Goal: Task Accomplishment & Management: Manage account settings

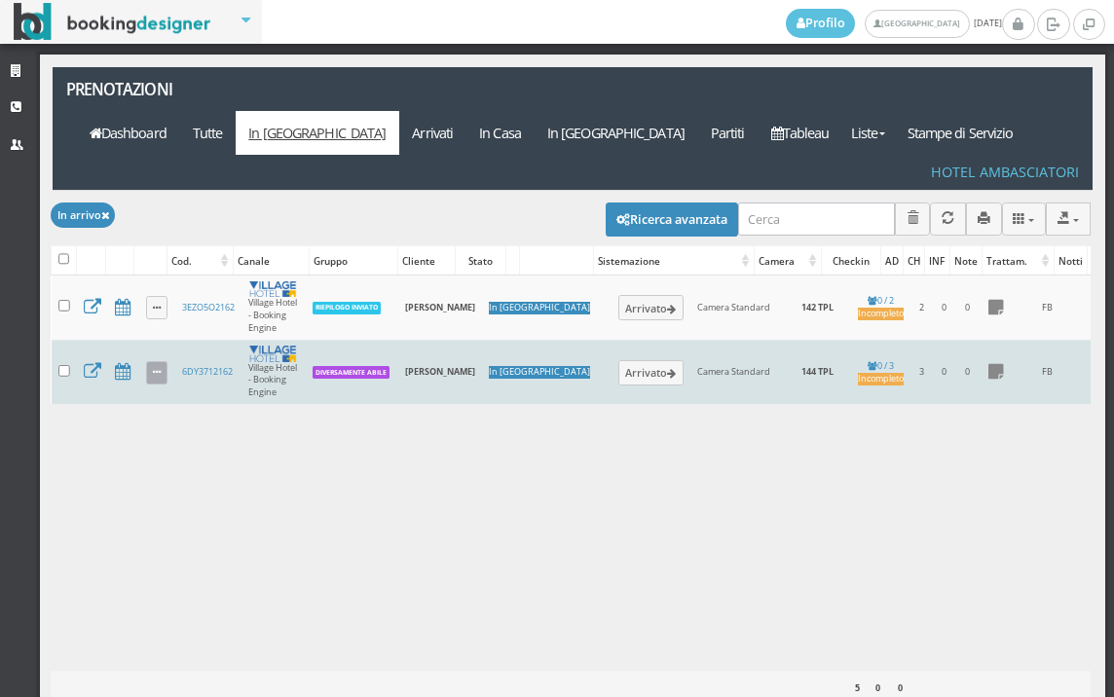
click at [160, 368] on icon at bounding box center [157, 373] width 8 height 11
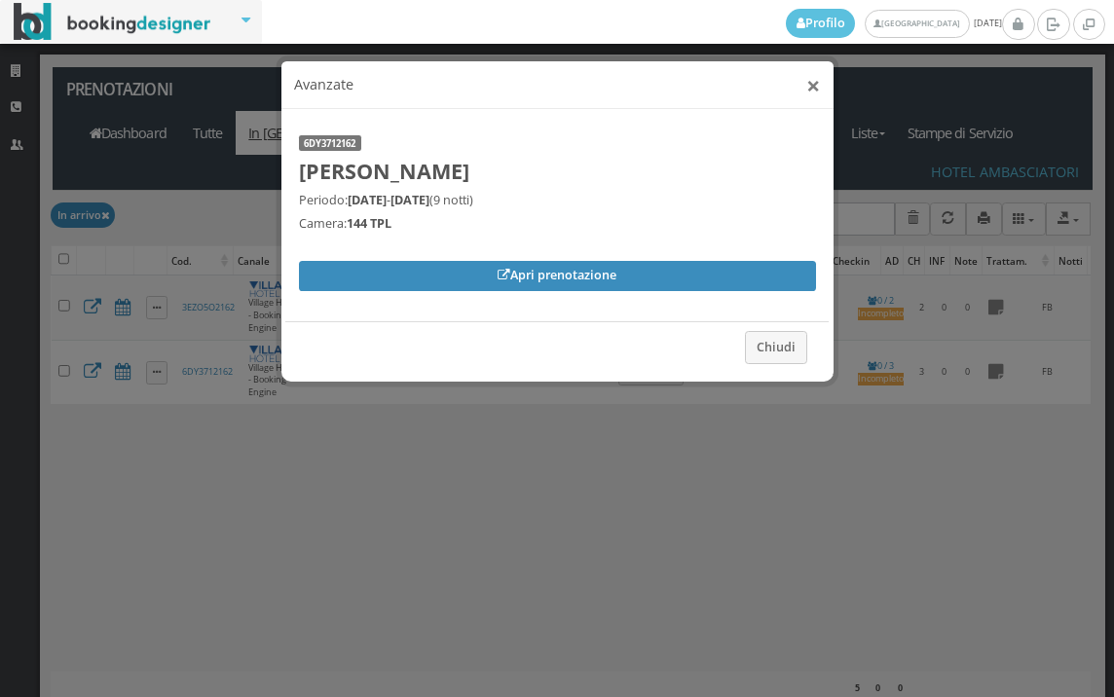
click at [813, 91] on button "×" at bounding box center [813, 85] width 14 height 24
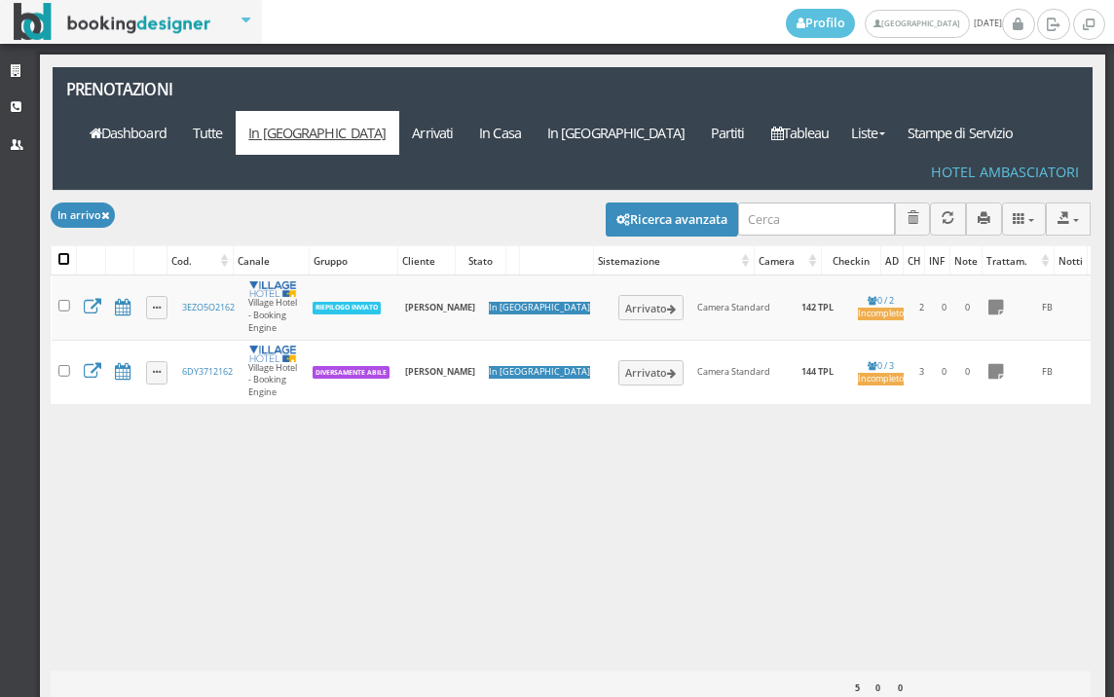
click at [61, 253] on input "checkbox" at bounding box center [64, 259] width 12 height 12
checkbox input "true"
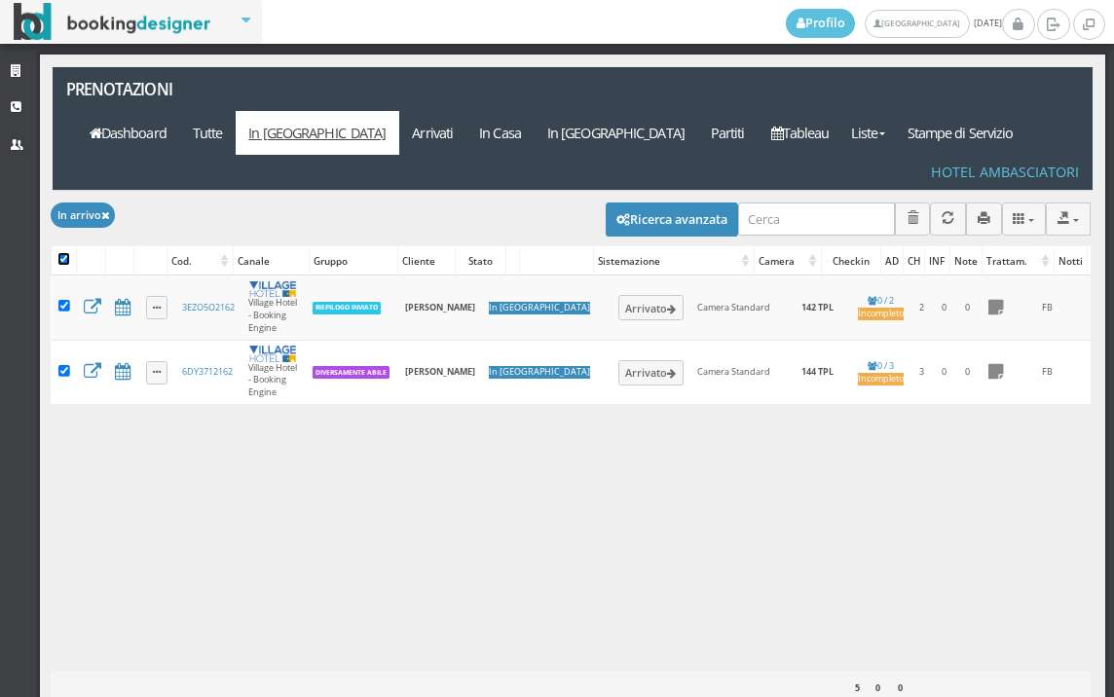
click at [61, 253] on input "checkbox" at bounding box center [64, 259] width 12 height 12
checkbox input "false"
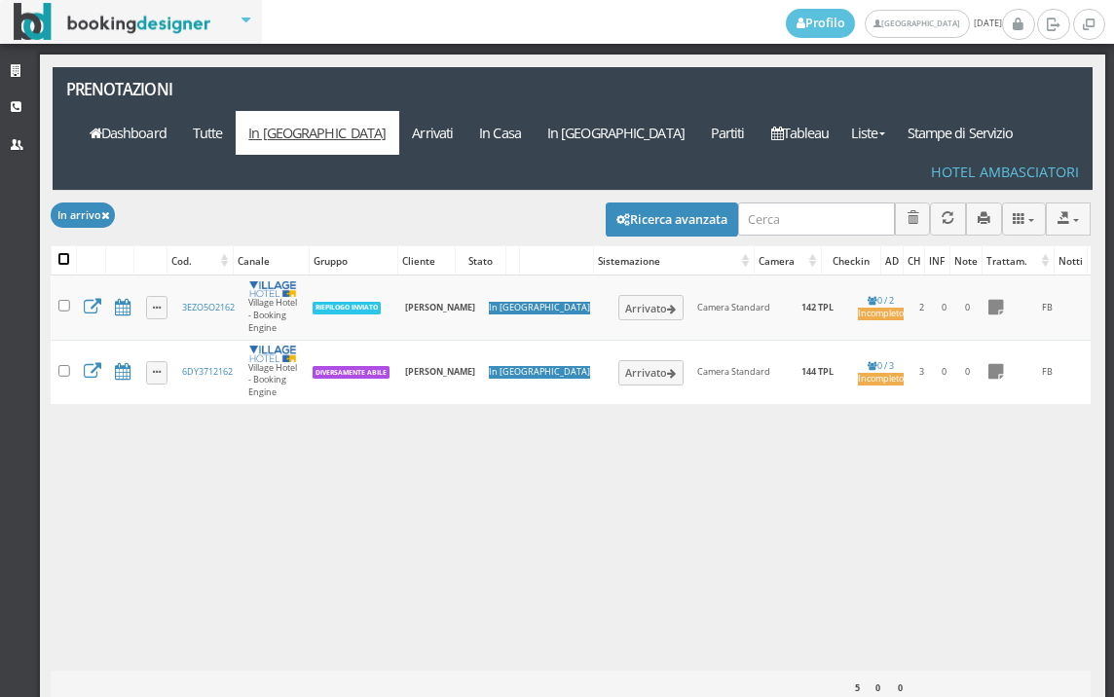
click at [64, 253] on input "checkbox" at bounding box center [64, 259] width 12 height 12
checkbox input "true"
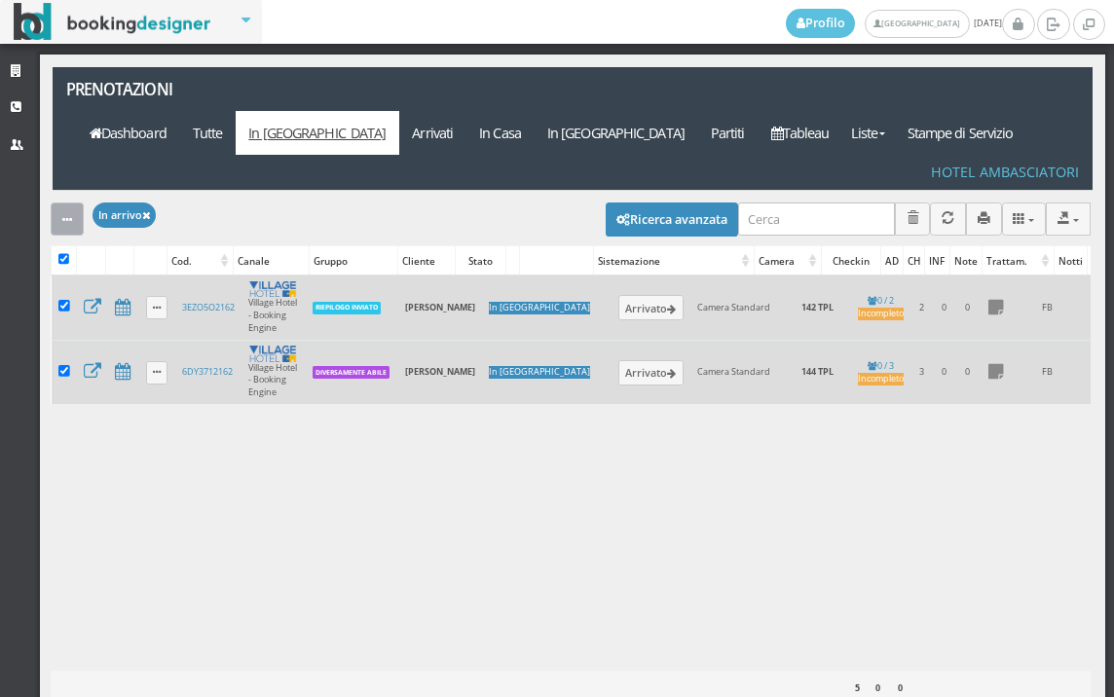
click at [67, 212] on div "button" at bounding box center [67, 219] width 10 height 15
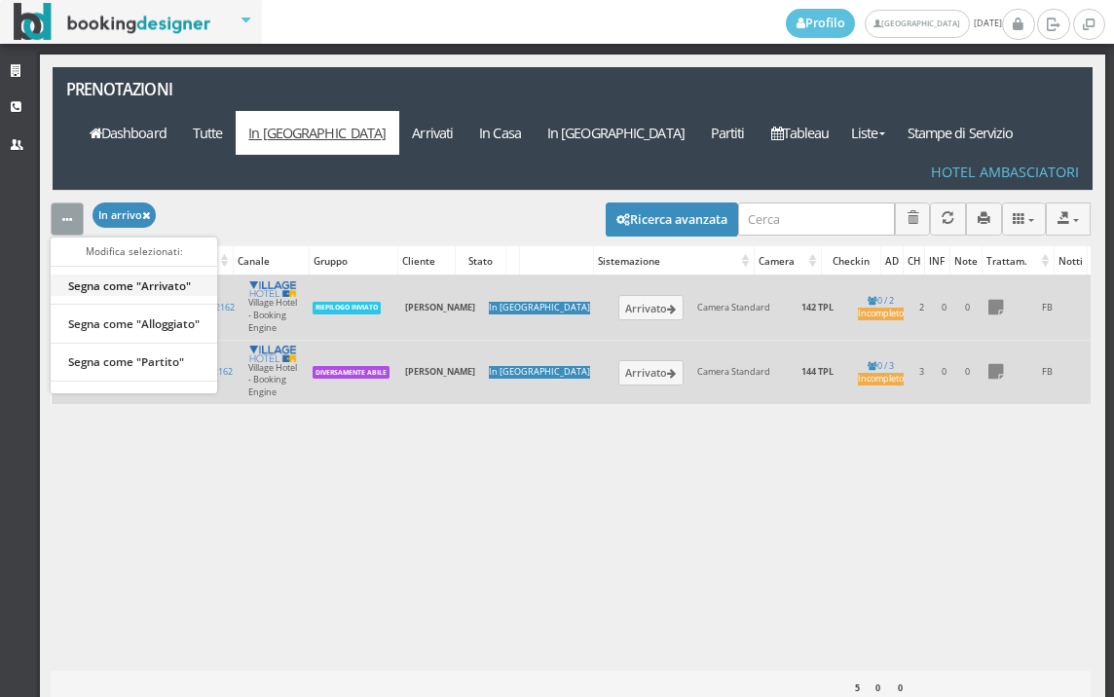
click at [135, 274] on link "Segna come "Arrivato"" at bounding box center [134, 284] width 166 height 21
click at [135, 275] on div "Caricamento in corso" at bounding box center [571, 489] width 1040 height 429
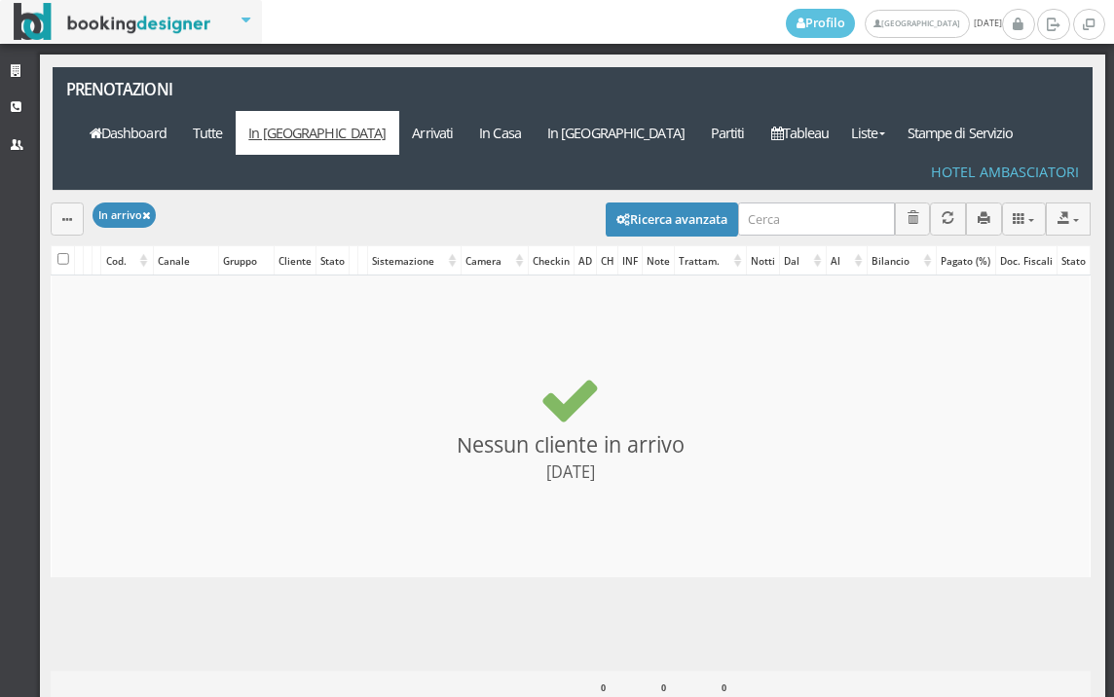
drag, startPoint x: 135, startPoint y: 244, endPoint x: 334, endPoint y: 180, distance: 208.7
click at [334, 191] on div "Modifica selezionati: Segna come "Arrivato" Segna come "Alloggiato" Segna come …" at bounding box center [571, 218] width 1040 height 55
click at [466, 111] on link "Arrivati" at bounding box center [432, 133] width 67 height 44
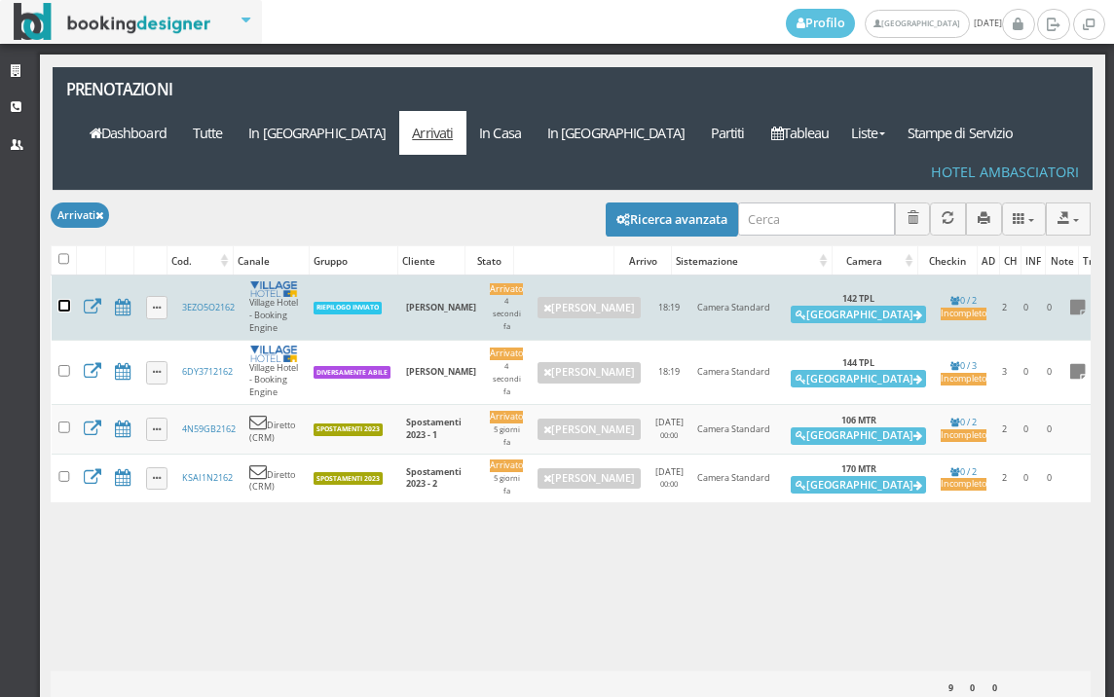
click at [63, 300] on input "checkbox" at bounding box center [64, 306] width 12 height 12
click at [64, 300] on input "checkbox" at bounding box center [64, 306] width 12 height 12
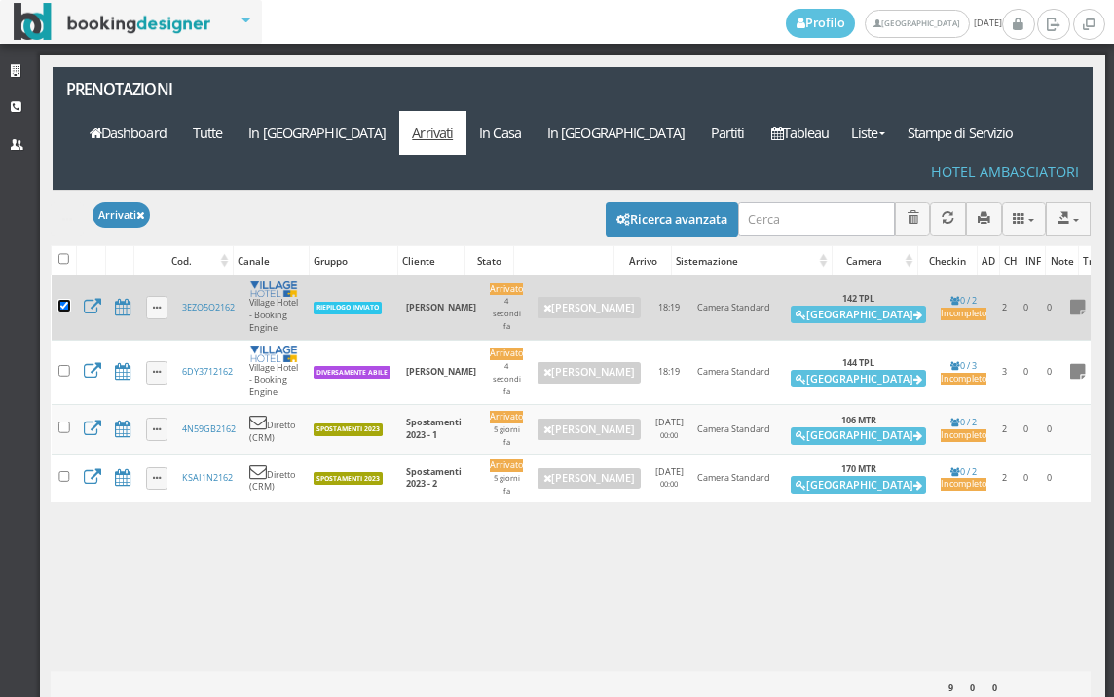
click at [64, 300] on input "checkbox" at bounding box center [64, 306] width 12 height 12
checkbox input "false"
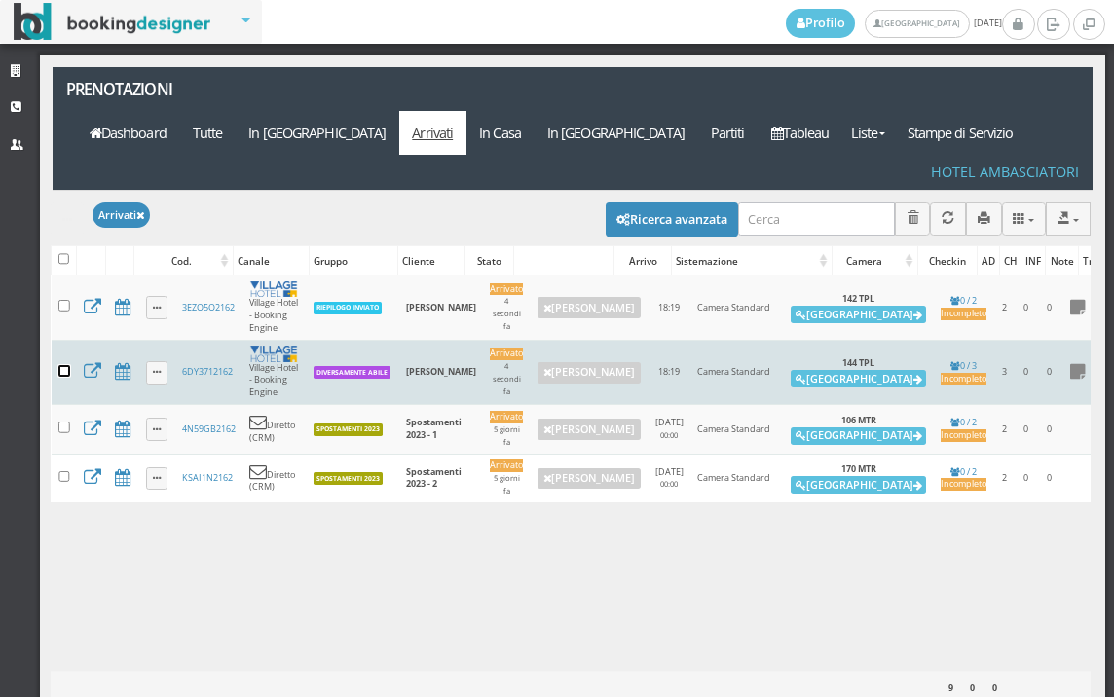
click at [62, 365] on input "checkbox" at bounding box center [64, 371] width 12 height 12
checkbox input "true"
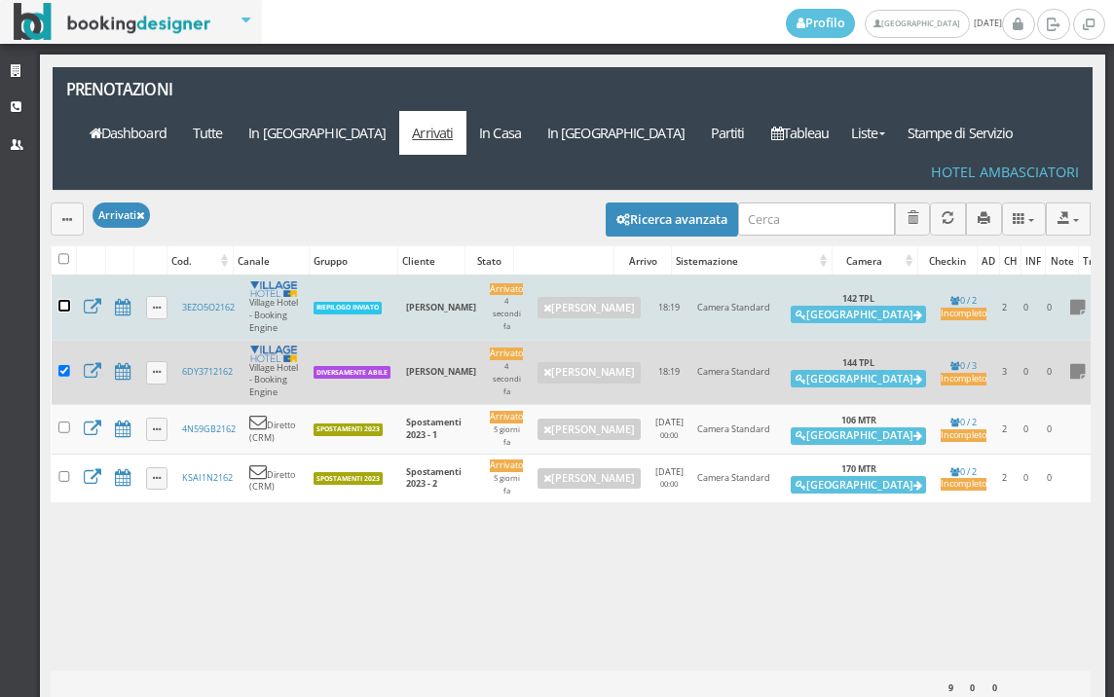
click at [68, 300] on input "checkbox" at bounding box center [64, 306] width 12 height 12
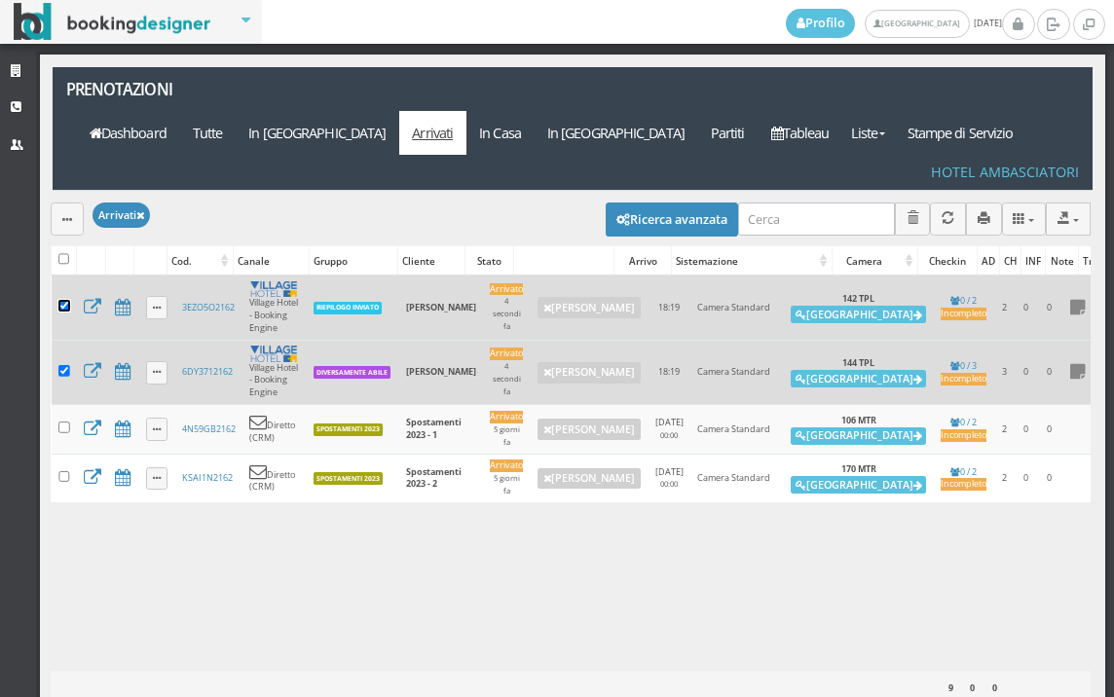
click at [68, 300] on input "checkbox" at bounding box center [64, 306] width 12 height 12
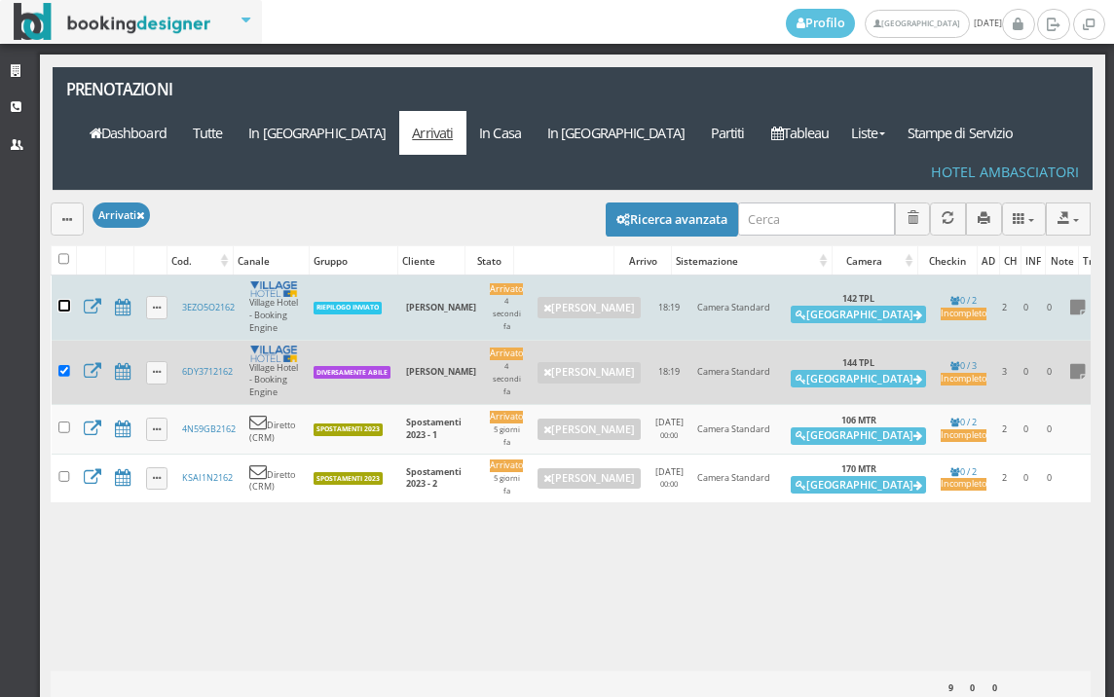
click at [67, 300] on input "checkbox" at bounding box center [64, 306] width 12 height 12
checkbox input "true"
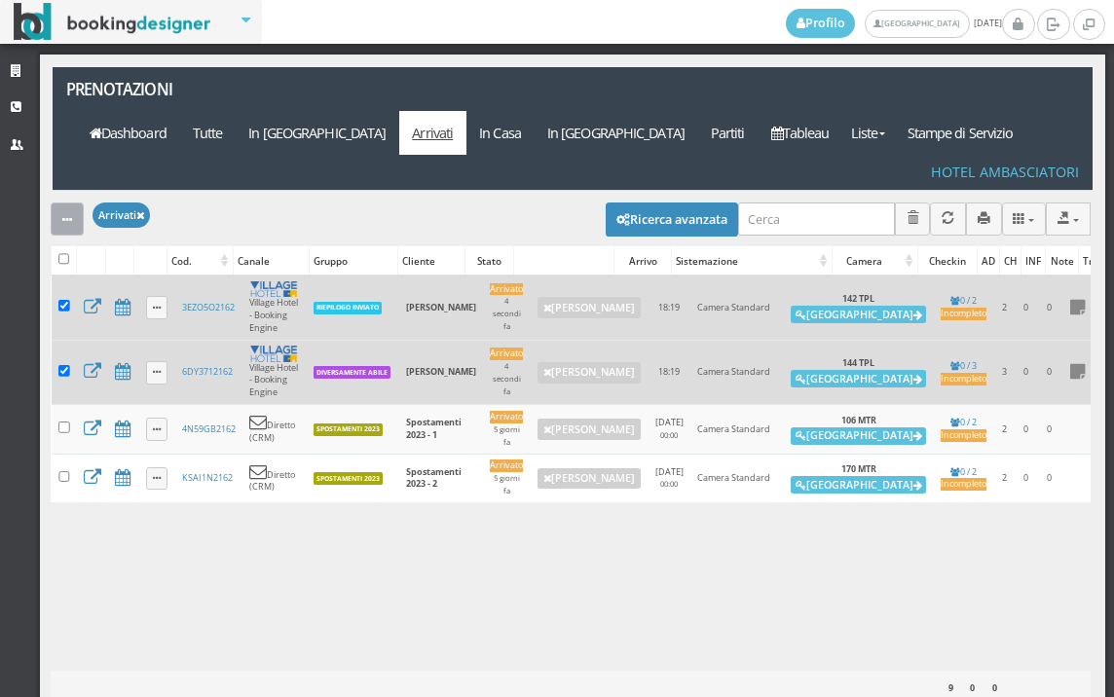
click at [52, 202] on button "button" at bounding box center [67, 218] width 33 height 32
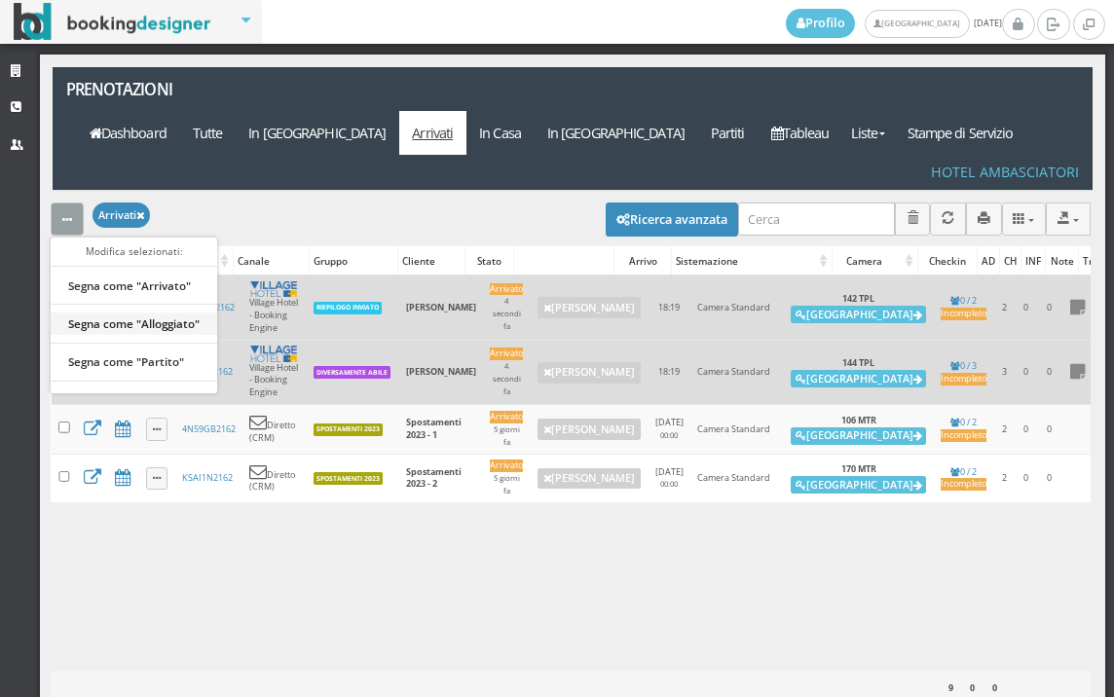
click at [116, 312] on link "Segna come "Alloggiato"" at bounding box center [134, 322] width 166 height 21
click at [116, 279] on div "Caricamento in corso" at bounding box center [571, 489] width 1040 height 429
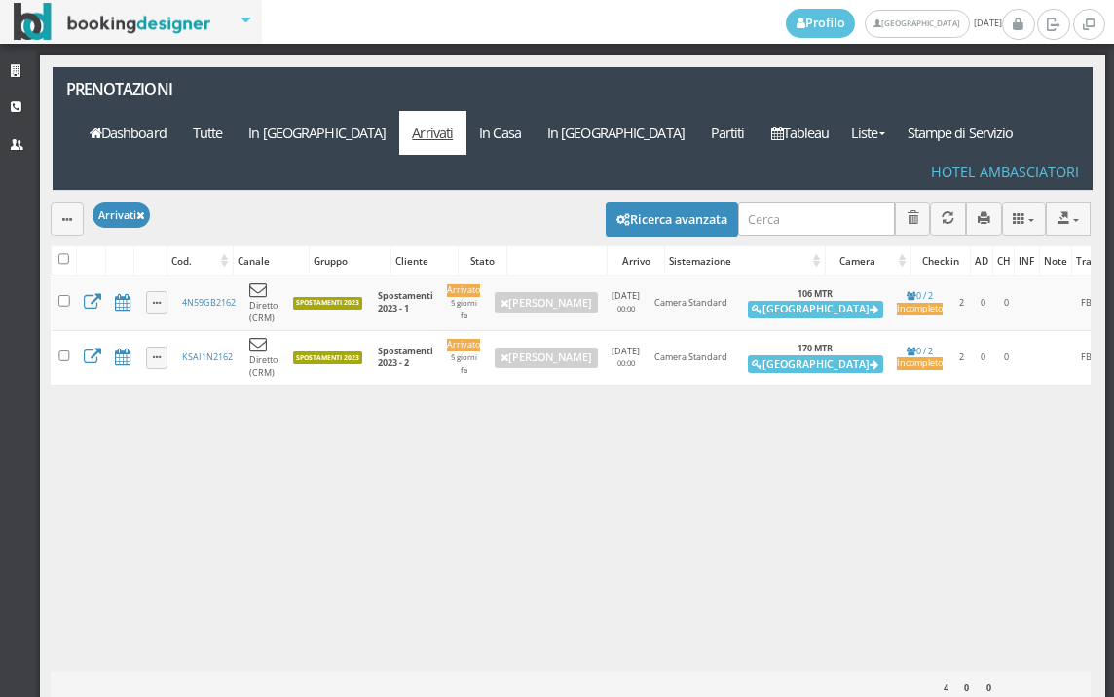
drag, startPoint x: 116, startPoint y: 279, endPoint x: 426, endPoint y: 177, distance: 326.9
click at [426, 191] on div "Modifica selezionati: Segna come "Arrivato" Segna come "Alloggiato" Segna come …" at bounding box center [571, 218] width 1040 height 55
click at [842, 111] on link "Tableau" at bounding box center [799, 133] width 85 height 44
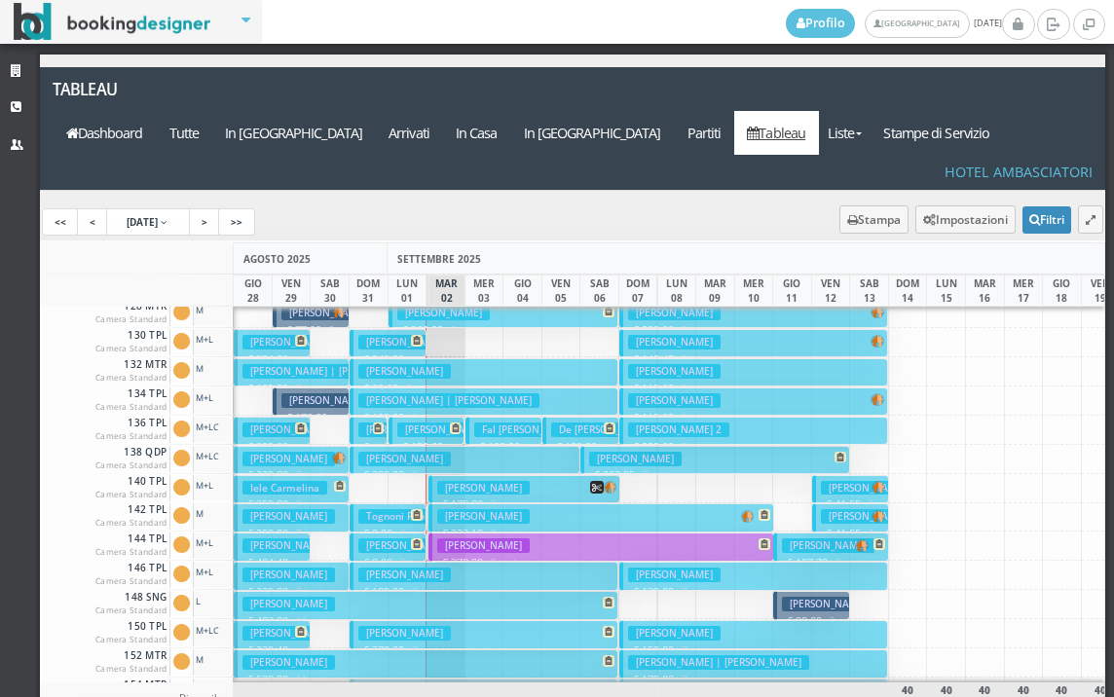
scroll to position [389, 0]
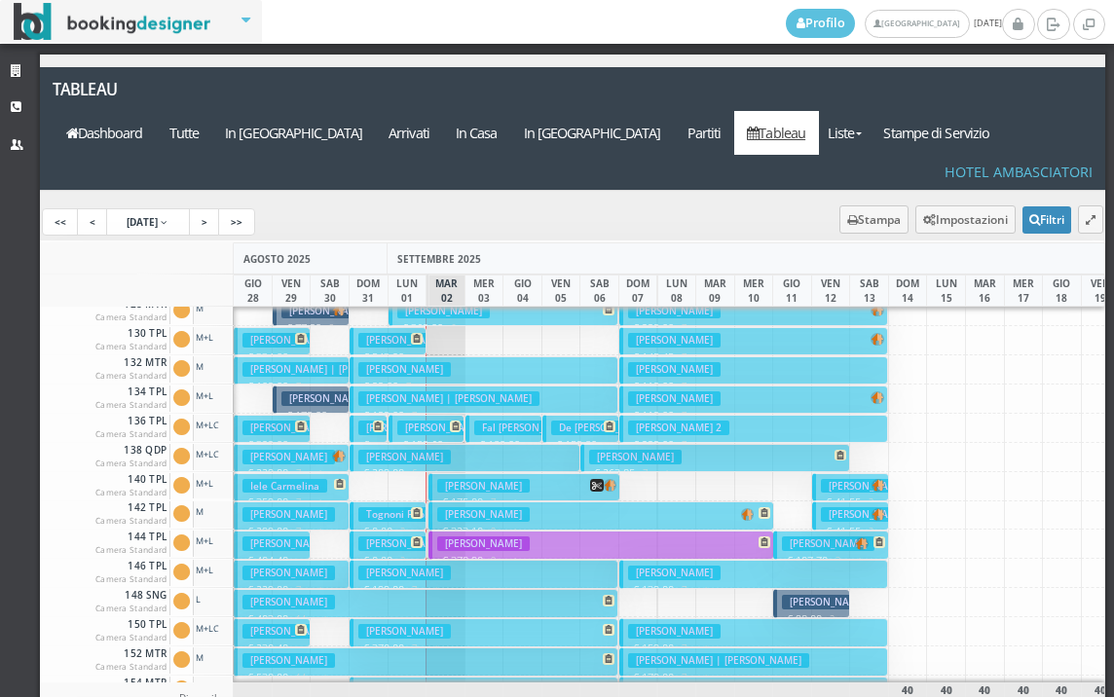
click at [460, 507] on h3 "Inverardi Enio" at bounding box center [483, 514] width 92 height 15
click at [0, 0] on div "× Dettaglio Prenotazione Caricamento..." at bounding box center [0, 0] width 0 height 0
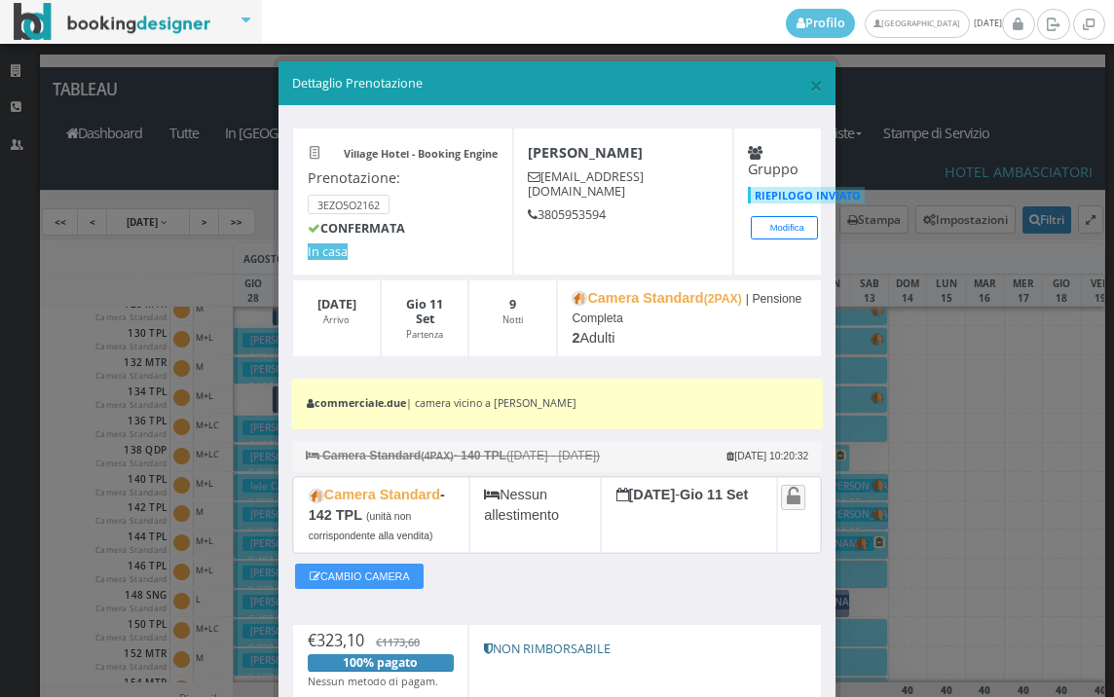
click at [670, 571] on div "CAMBIO CAMERA" at bounding box center [556, 581] width 529 height 45
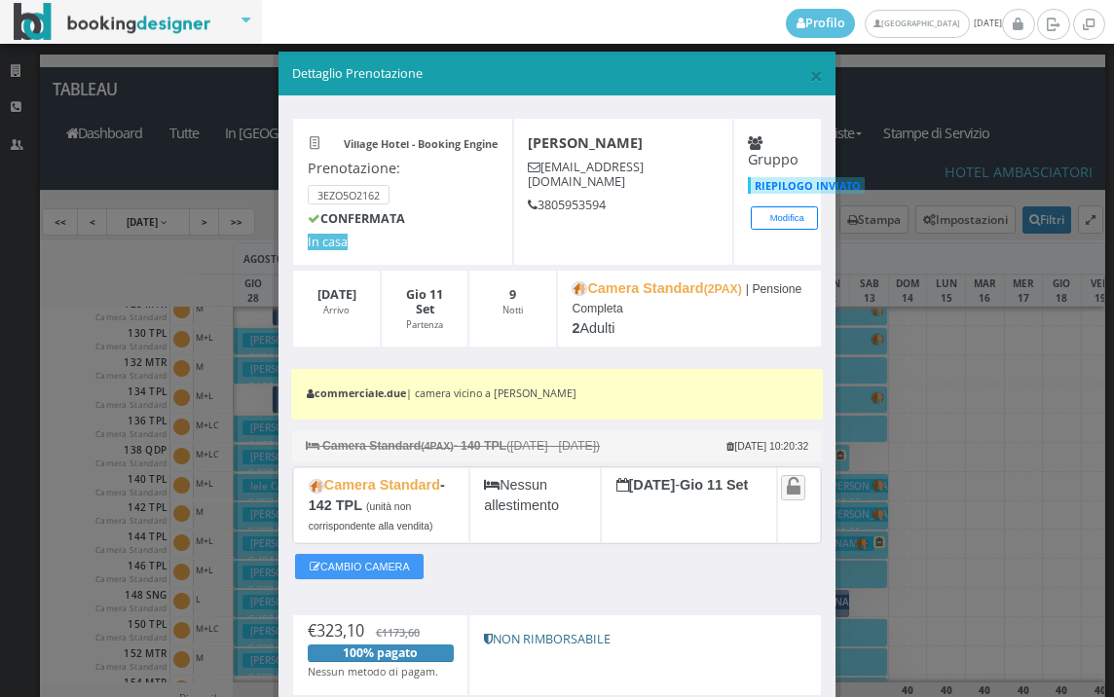
scroll to position [0, 0]
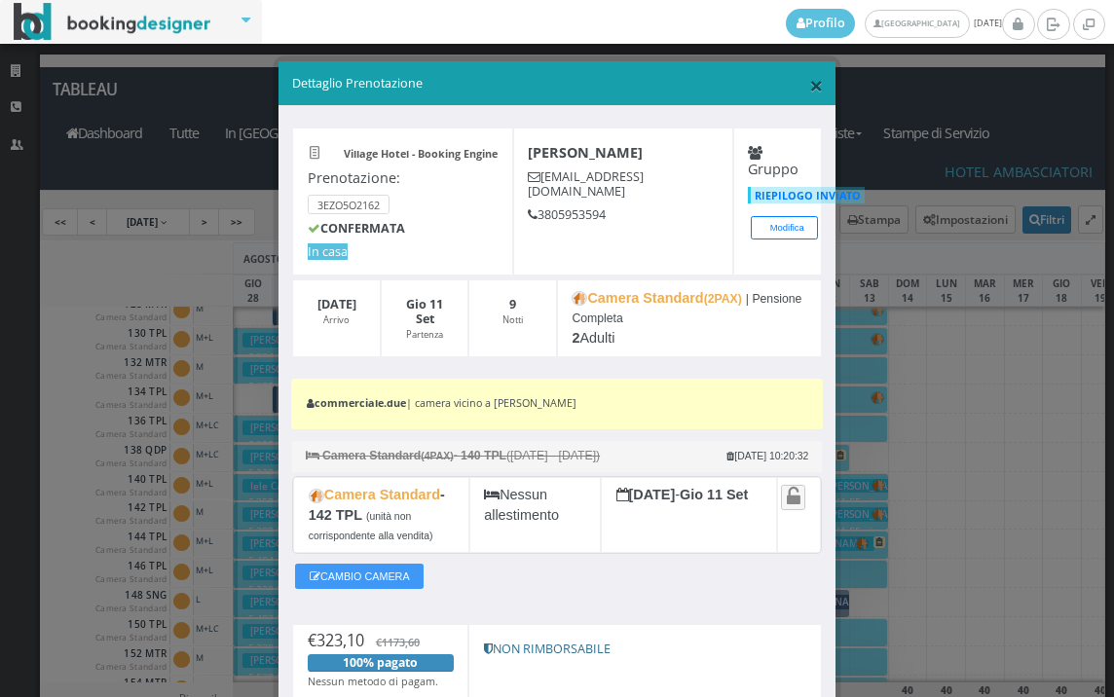
click at [809, 84] on span "×" at bounding box center [816, 84] width 14 height 33
click at [797, 111] on link "Tableau" at bounding box center [776, 133] width 85 height 44
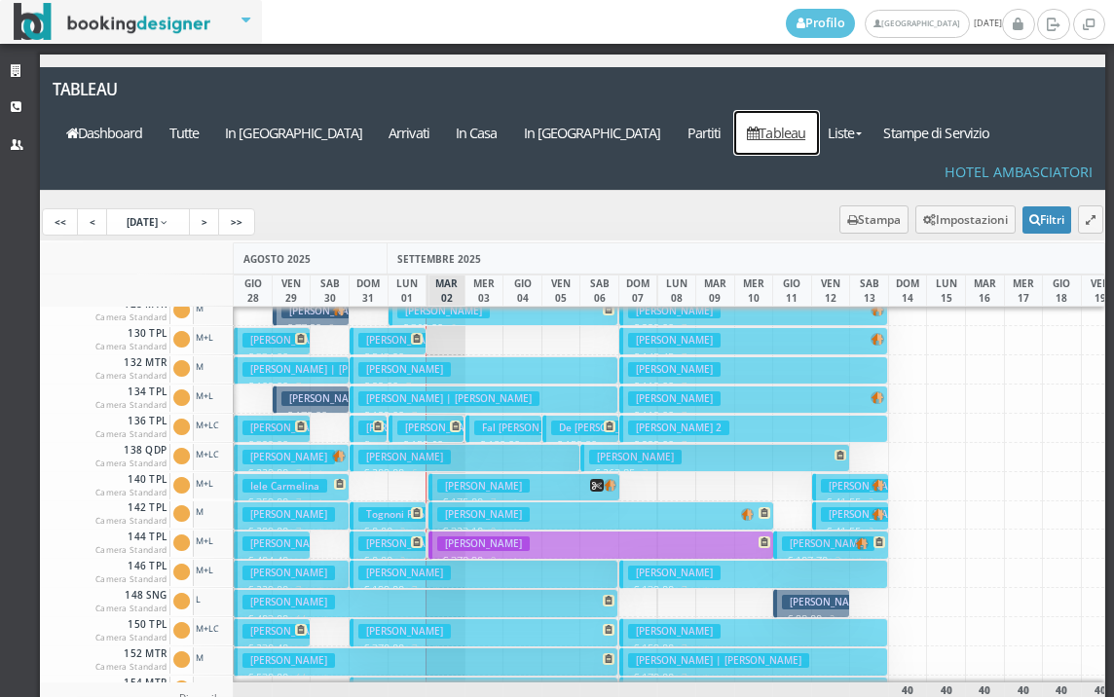
click at [550, 501] on button "Inverardi Enio € 323.10 9 notti 2 Adulti" at bounding box center [601, 515] width 346 height 28
click at [0, 0] on div "× Dettaglio Prenotazione Village Hotel - Booking Engine Prenotazione: 3EZO5O216…" at bounding box center [0, 0] width 0 height 0
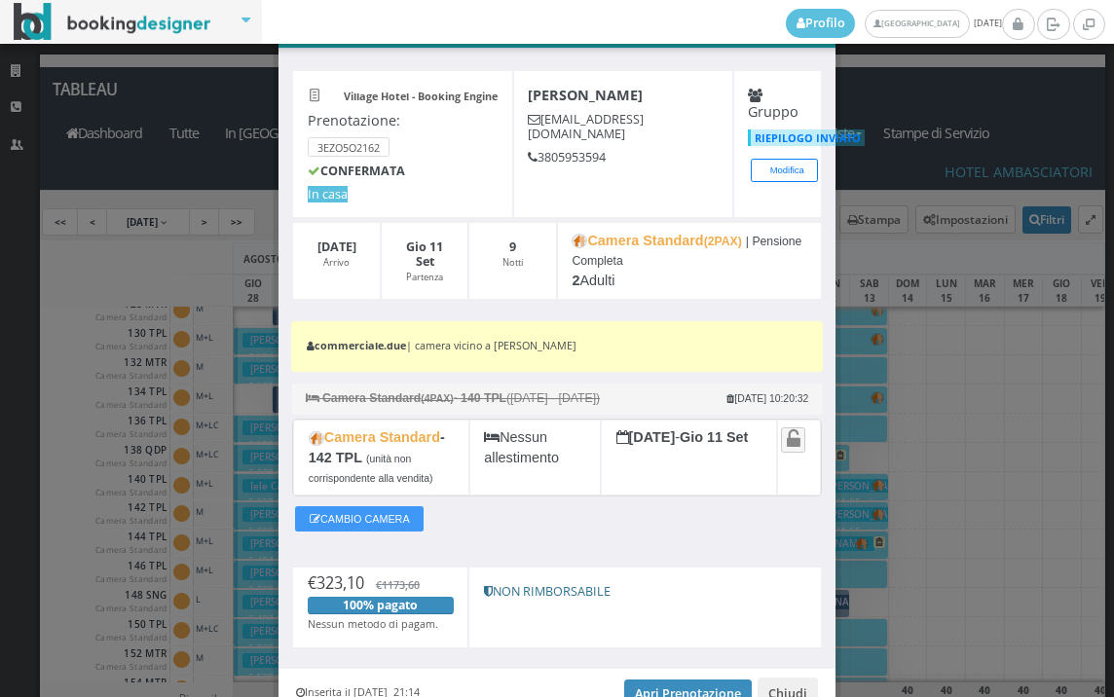
scroll to position [167, 0]
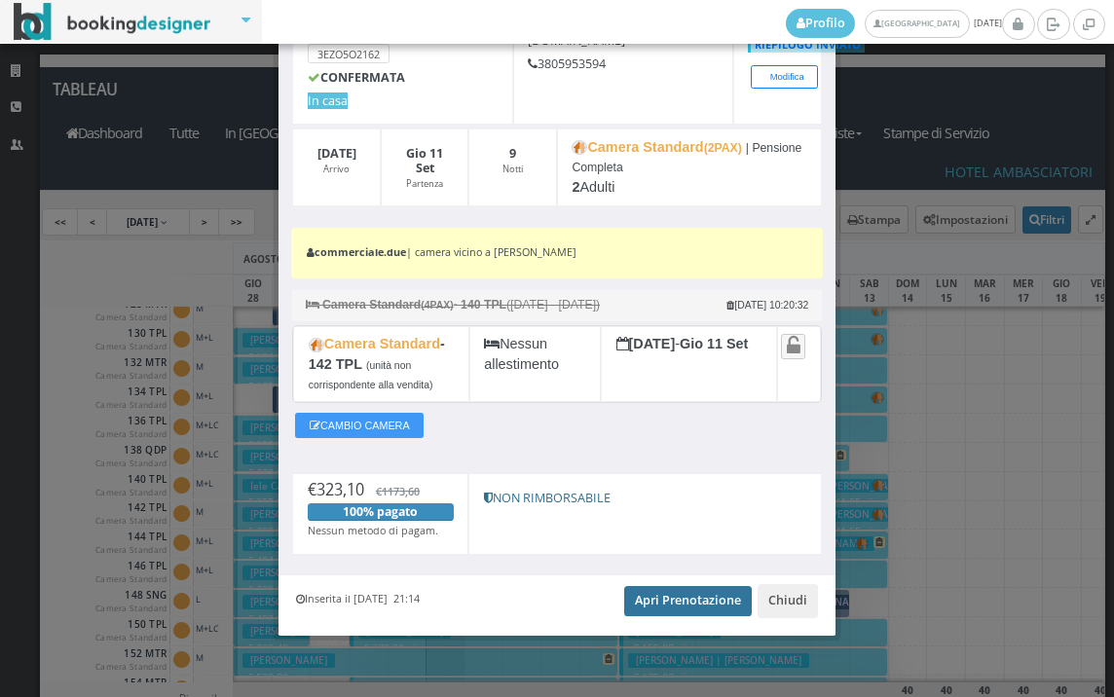
click at [652, 595] on link "Apri Prenotazione" at bounding box center [688, 600] width 128 height 29
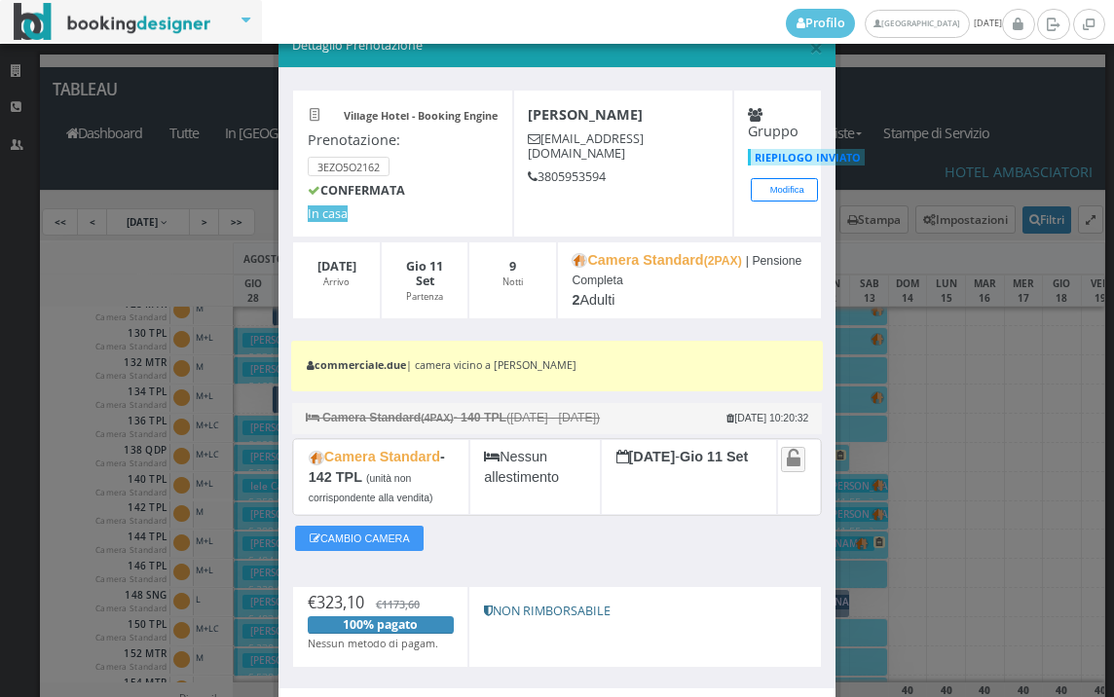
scroll to position [0, 0]
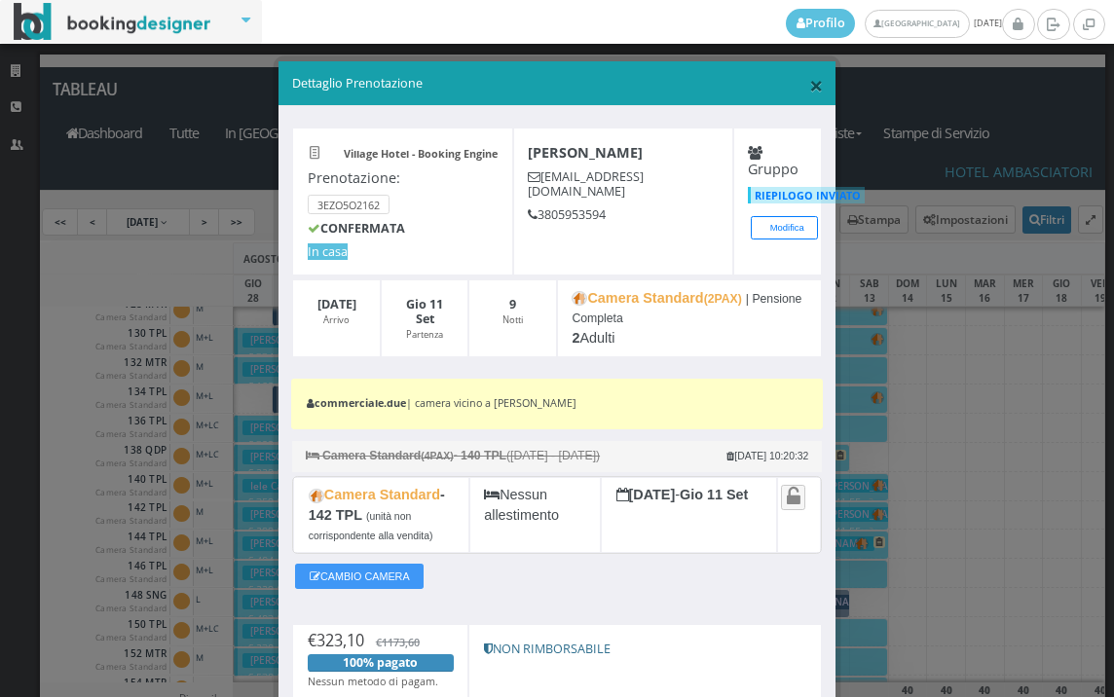
click at [809, 84] on span "×" at bounding box center [816, 84] width 14 height 33
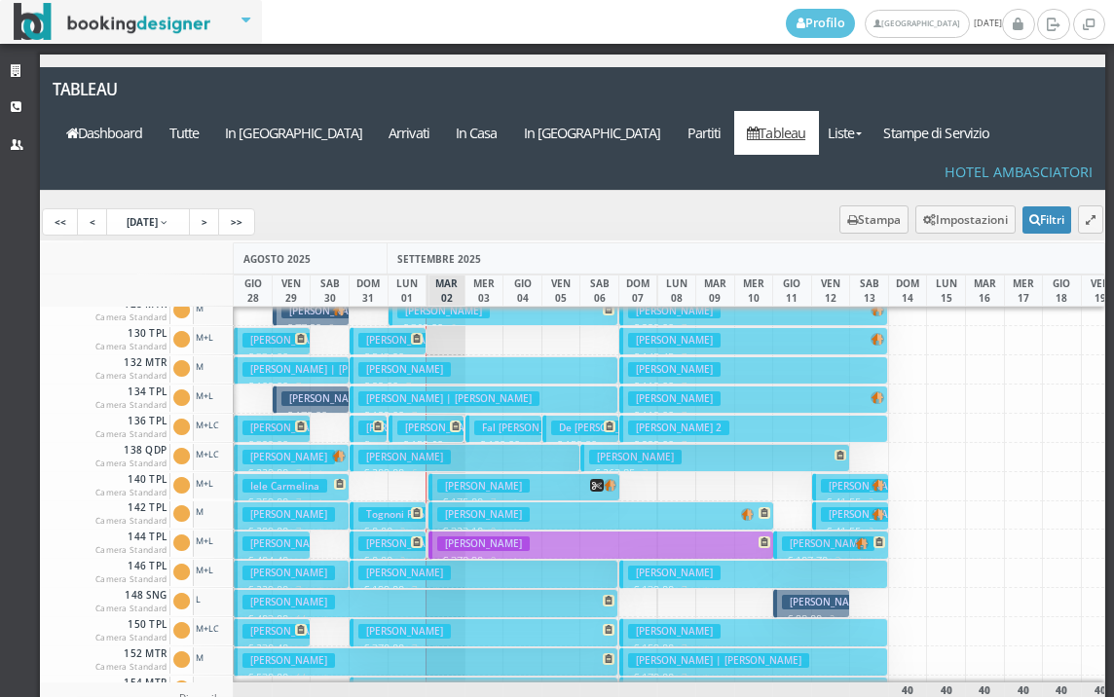
click at [505, 536] on h3 "Micheletti Vincenza" at bounding box center [483, 543] width 92 height 15
click at [0, 0] on div "× Dettaglio Prenotazione Village Hotel - Booking Engine Prenotazione: 3EZO5O216…" at bounding box center [0, 0] width 0 height 0
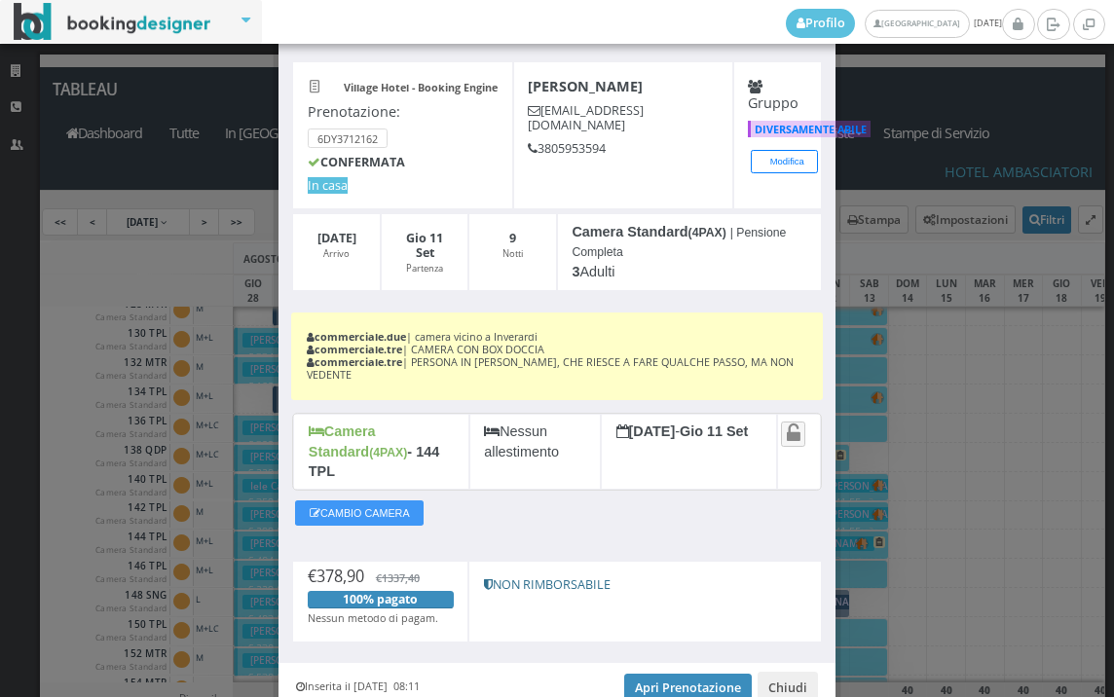
scroll to position [148, 0]
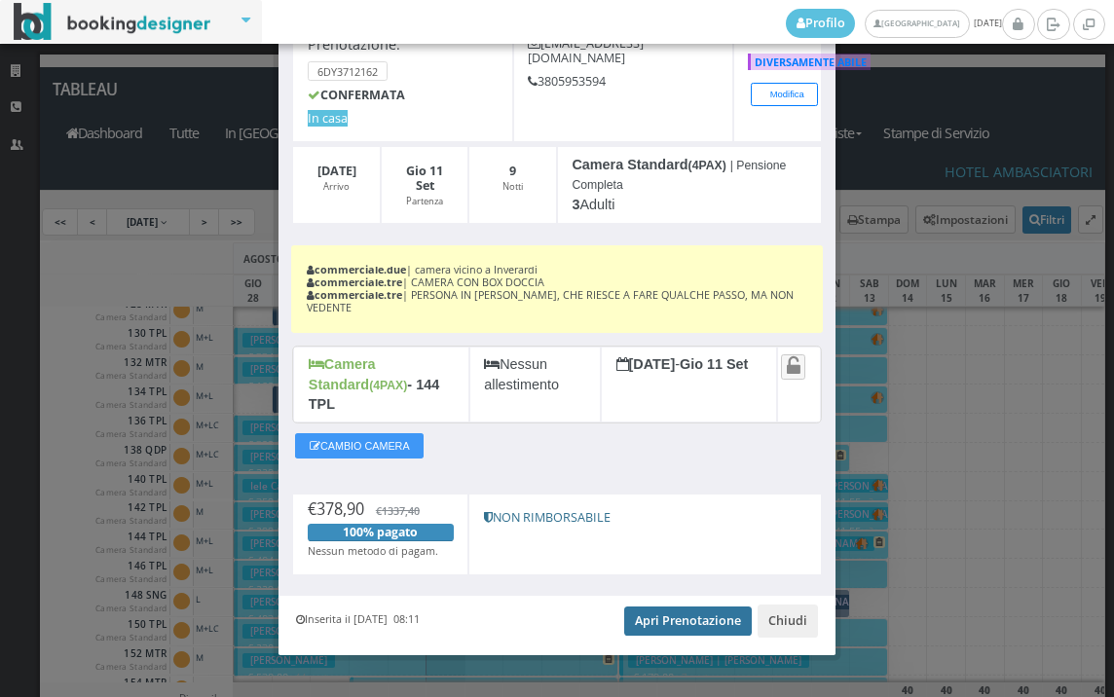
click at [661, 606] on link "Apri Prenotazione" at bounding box center [688, 620] width 128 height 29
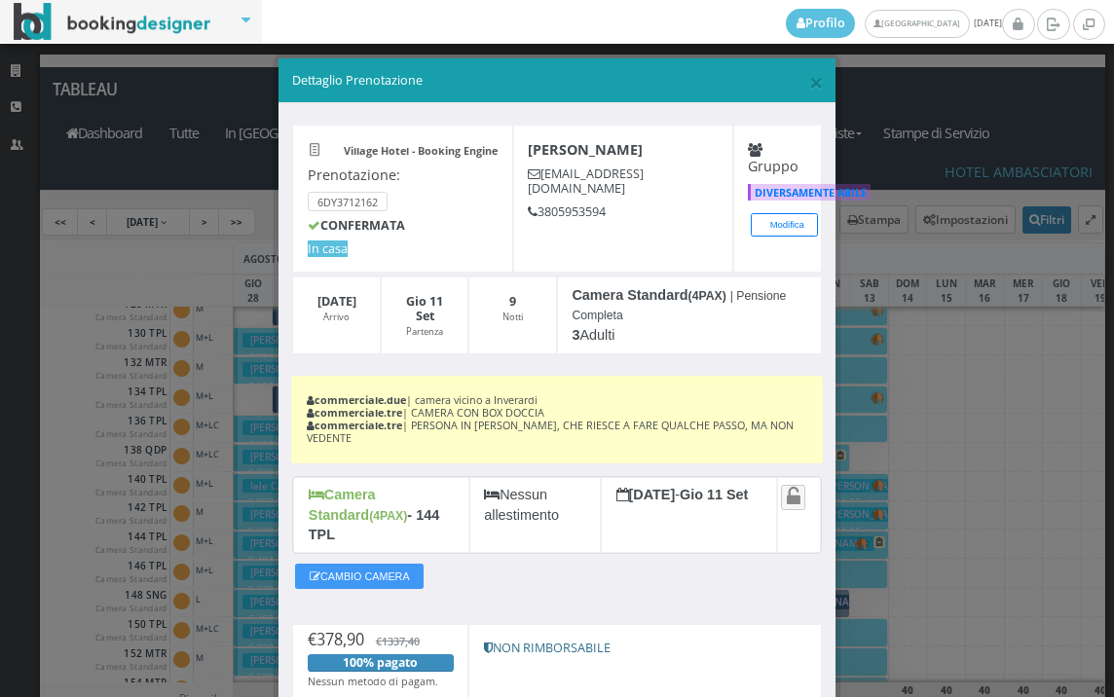
scroll to position [0, 0]
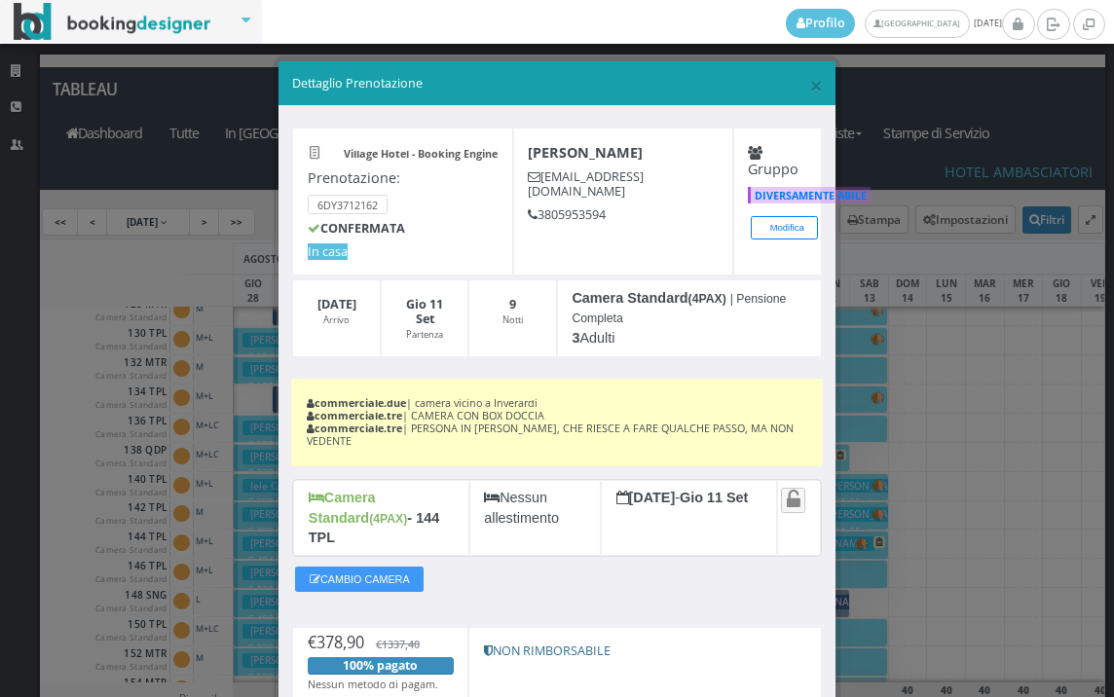
click at [791, 84] on h5 "Dettaglio Prenotazione" at bounding box center [557, 84] width 531 height 18
click at [809, 82] on span "×" at bounding box center [816, 84] width 14 height 33
click at [805, 111] on link "Tableau" at bounding box center [776, 133] width 85 height 44
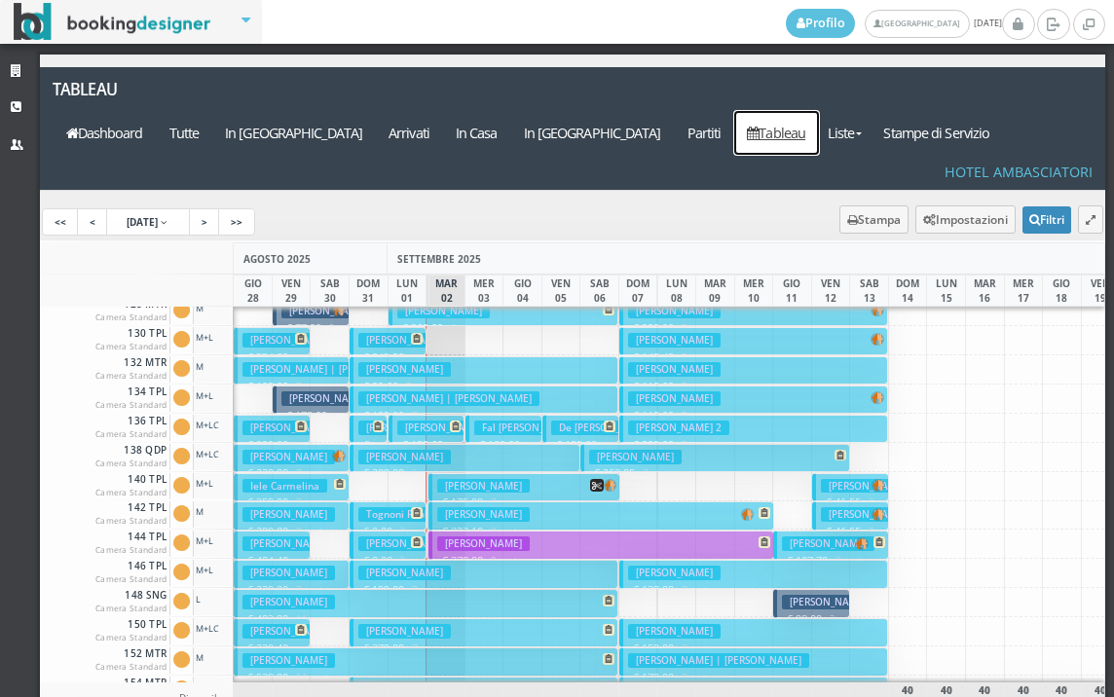
click at [471, 479] on h3 "Milani Sonia" at bounding box center [483, 486] width 92 height 15
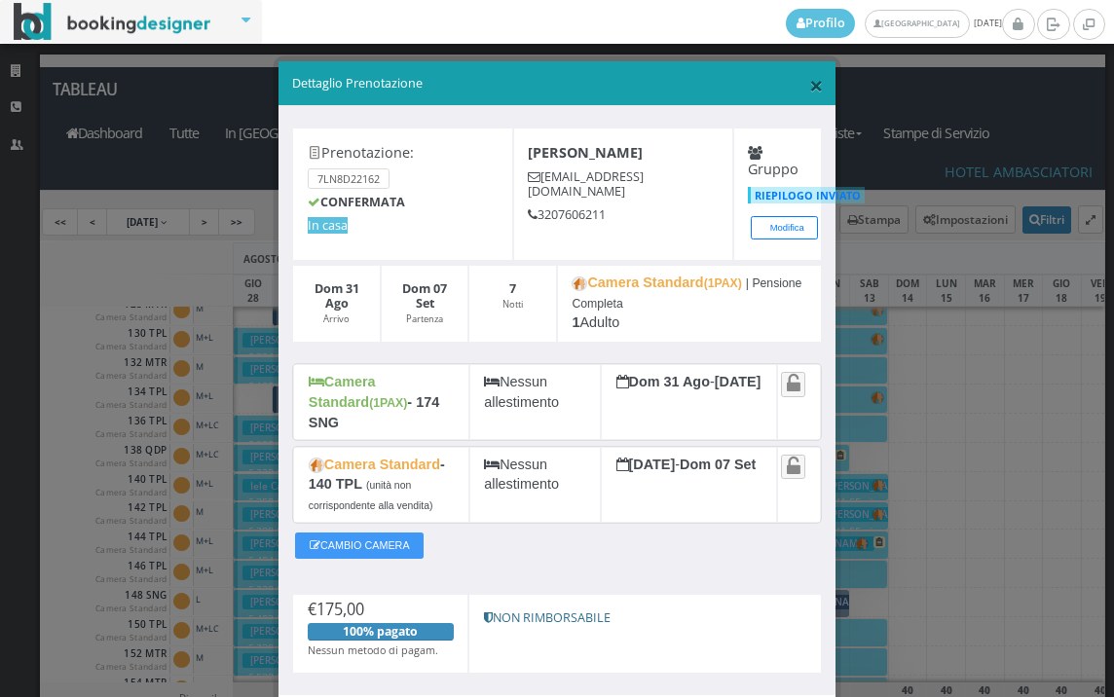
click at [809, 84] on span "×" at bounding box center [816, 84] width 14 height 33
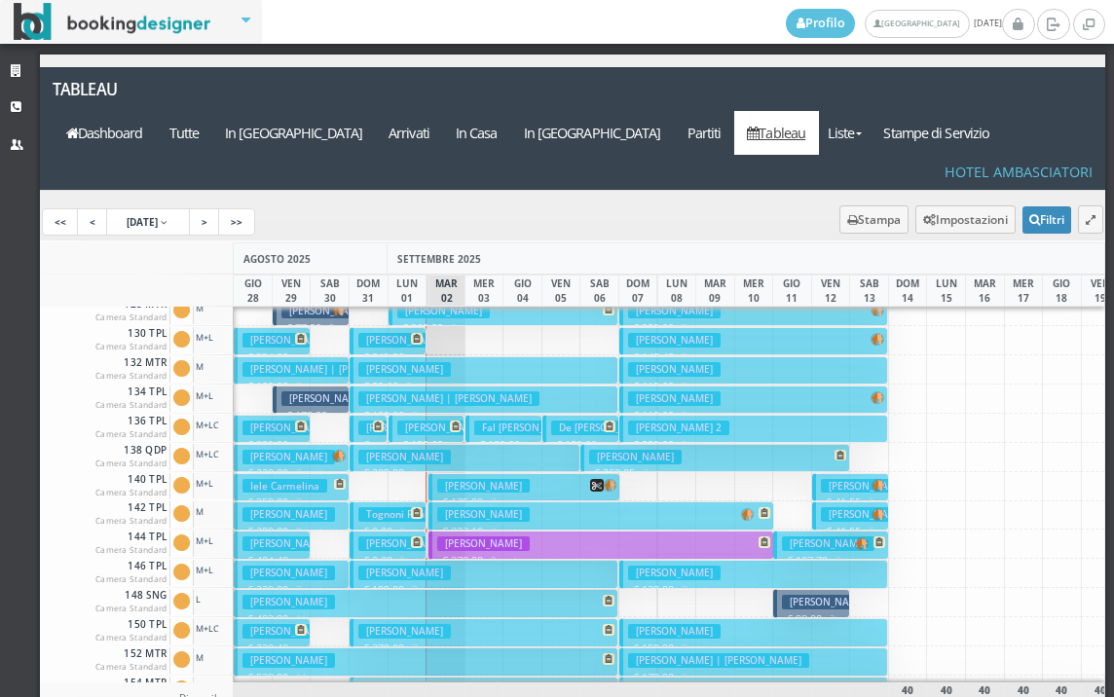
click at [527, 501] on button "Inverardi Enio € 323.10 9 notti 2 Adulti" at bounding box center [601, 515] width 346 height 28
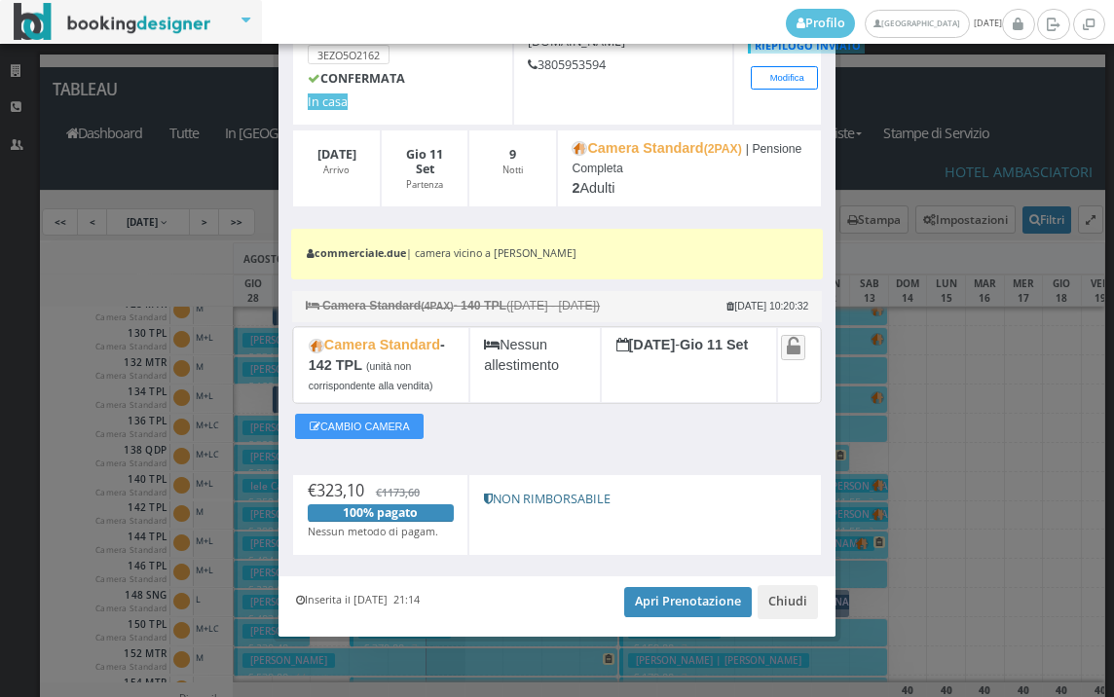
scroll to position [167, 0]
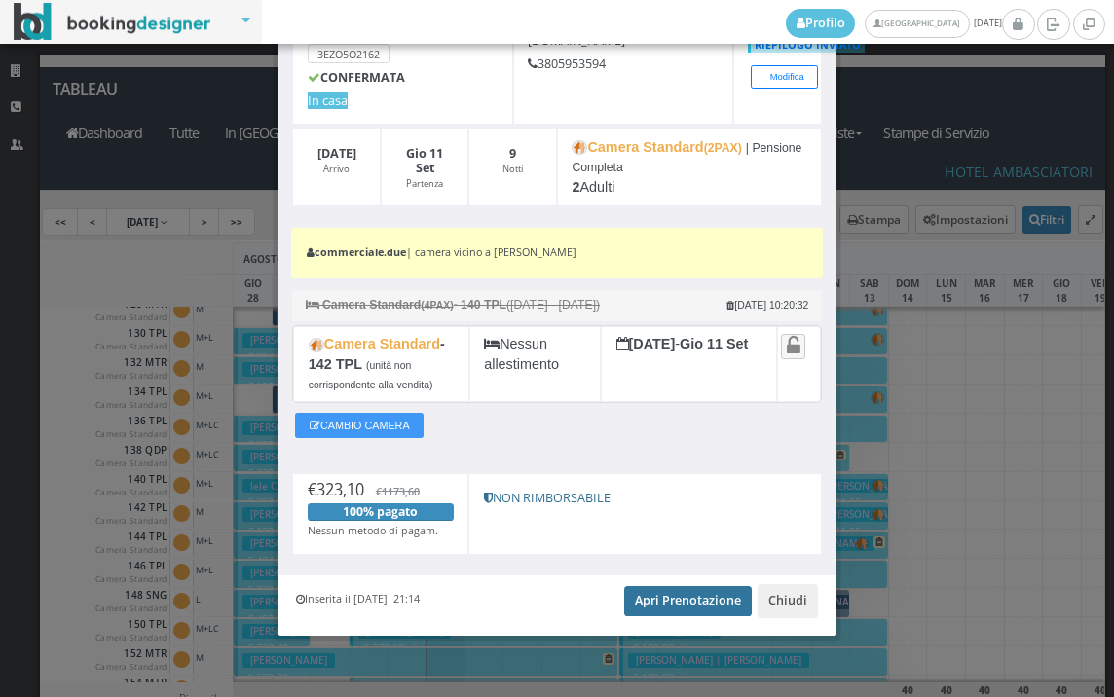
click at [661, 601] on link "Apri Prenotazione" at bounding box center [688, 600] width 128 height 29
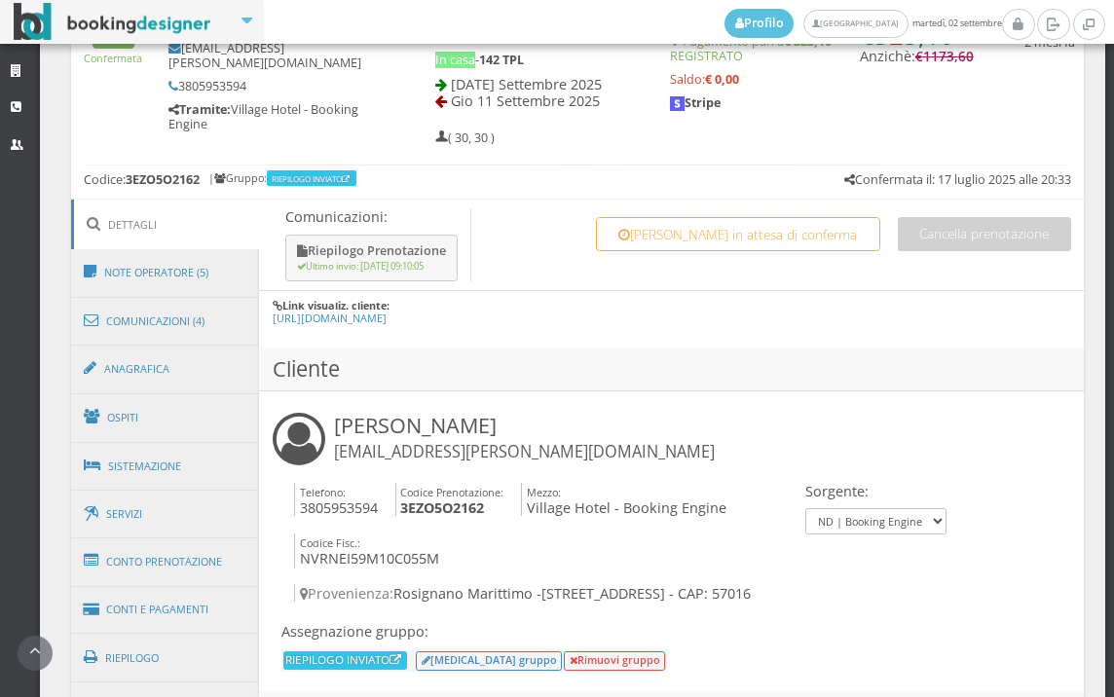
scroll to position [973, 0]
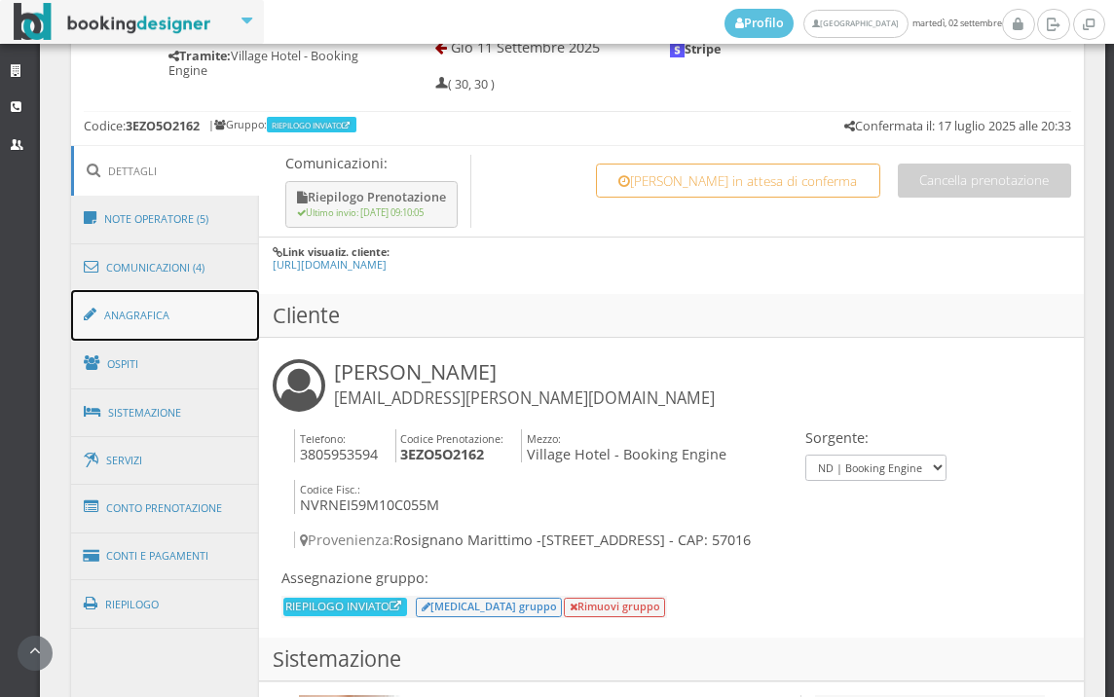
click at [208, 326] on link "Anagrafica" at bounding box center [165, 315] width 189 height 51
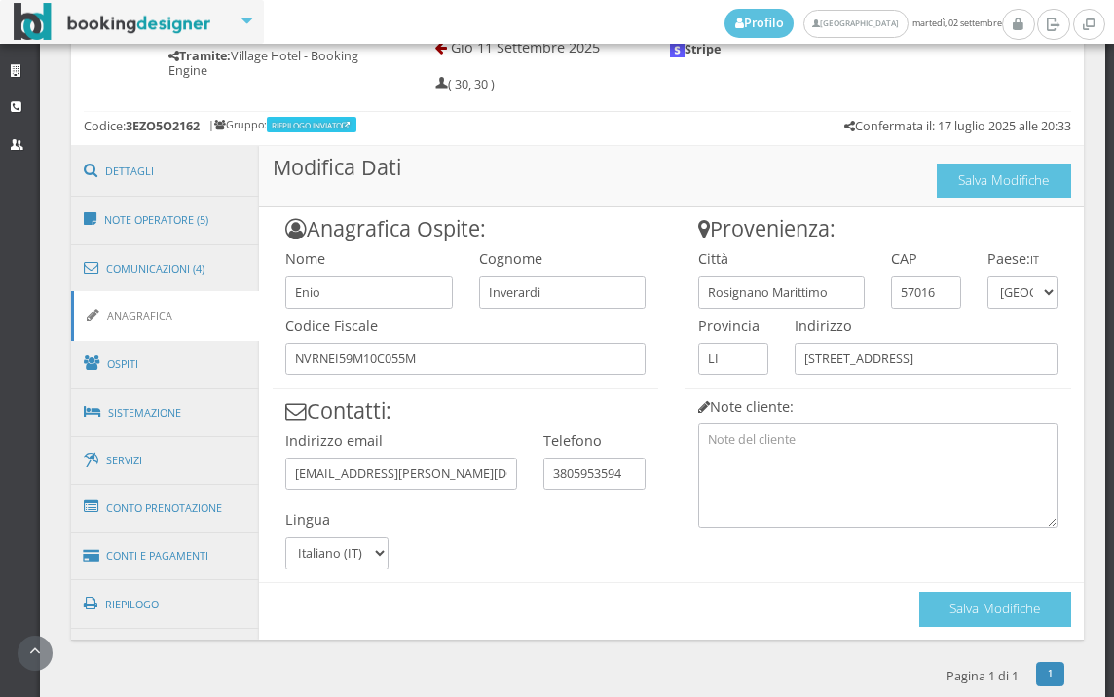
click at [208, 326] on link "Anagrafica" at bounding box center [165, 316] width 189 height 50
click at [939, 610] on button "Salva Modifiche" at bounding box center [995, 609] width 152 height 34
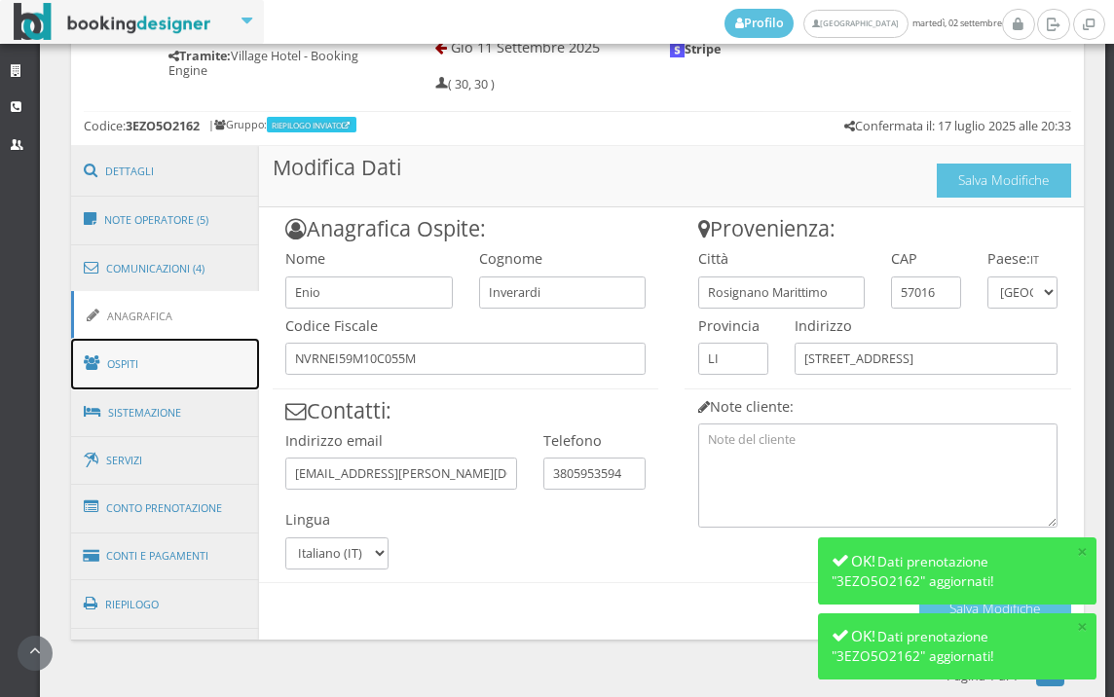
click at [201, 366] on link "Ospiti" at bounding box center [165, 364] width 189 height 51
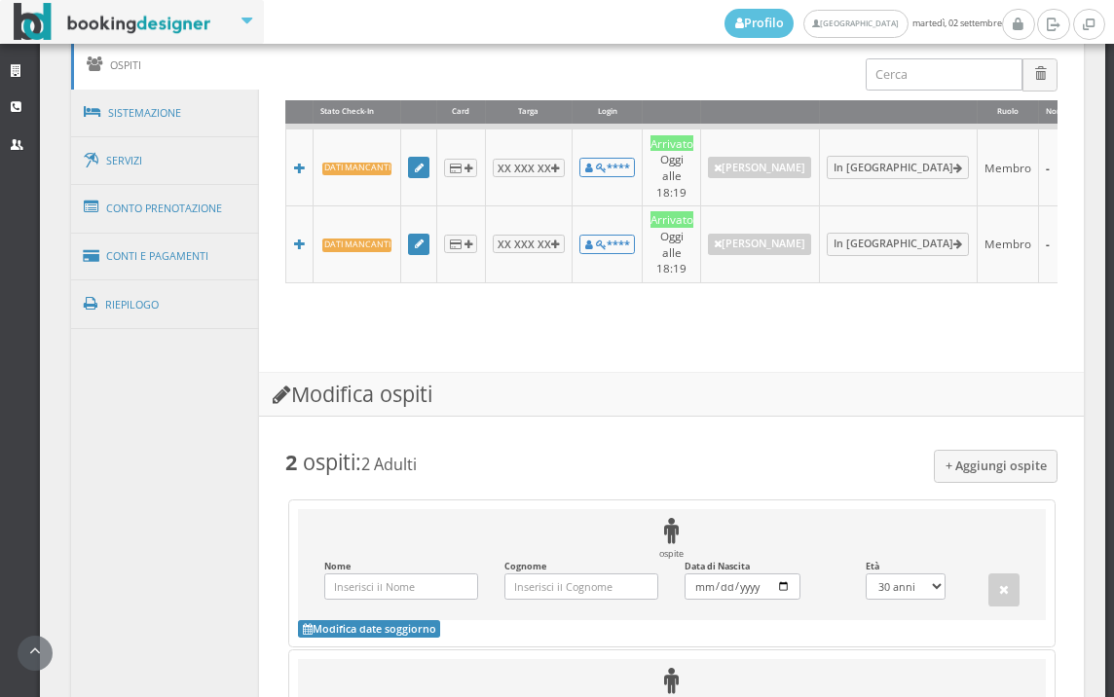
scroll to position [873, 0]
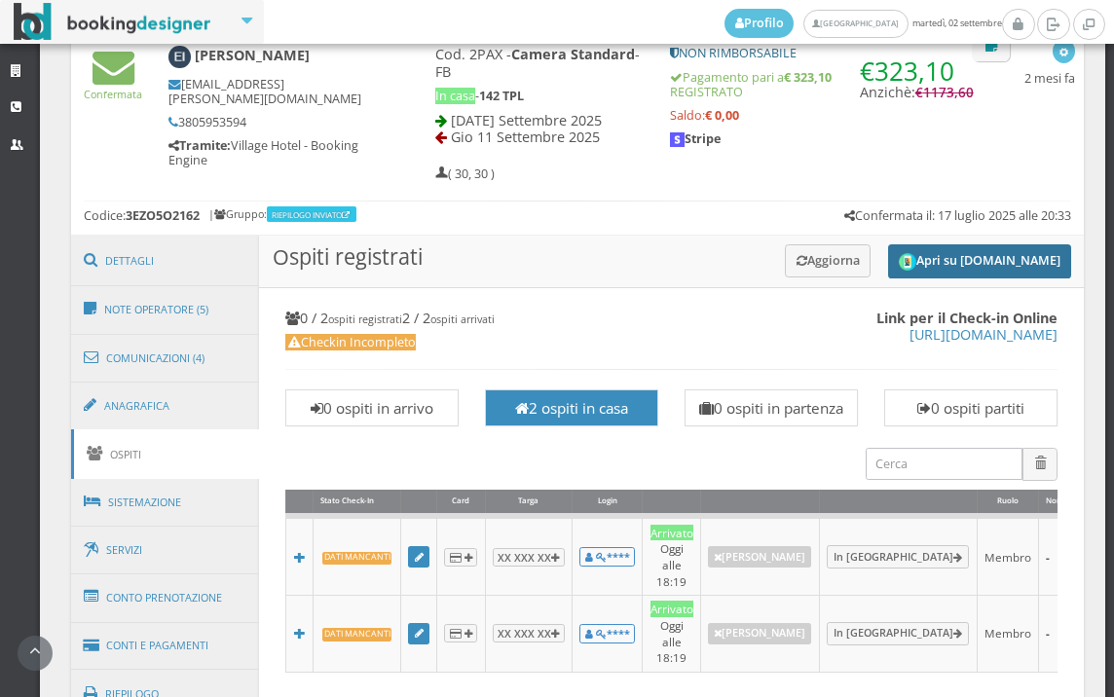
click at [907, 266] on button "Apri su [DOMAIN_NAME]" at bounding box center [979, 261] width 183 height 34
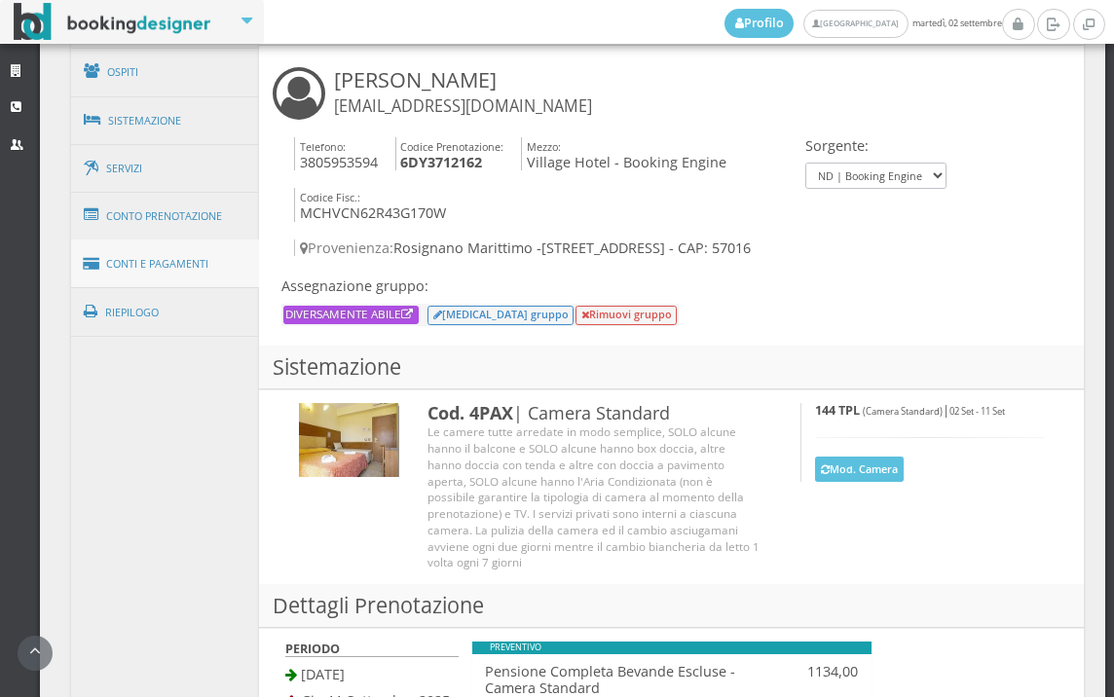
scroll to position [973, 0]
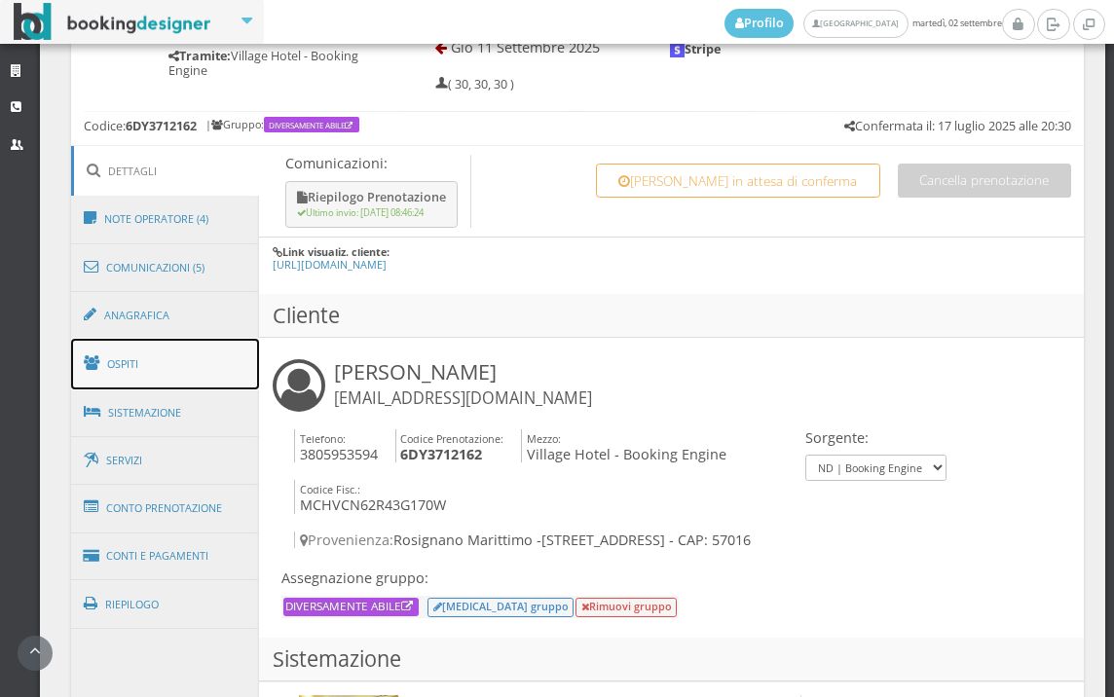
click at [215, 343] on link "Ospiti" at bounding box center [165, 364] width 189 height 51
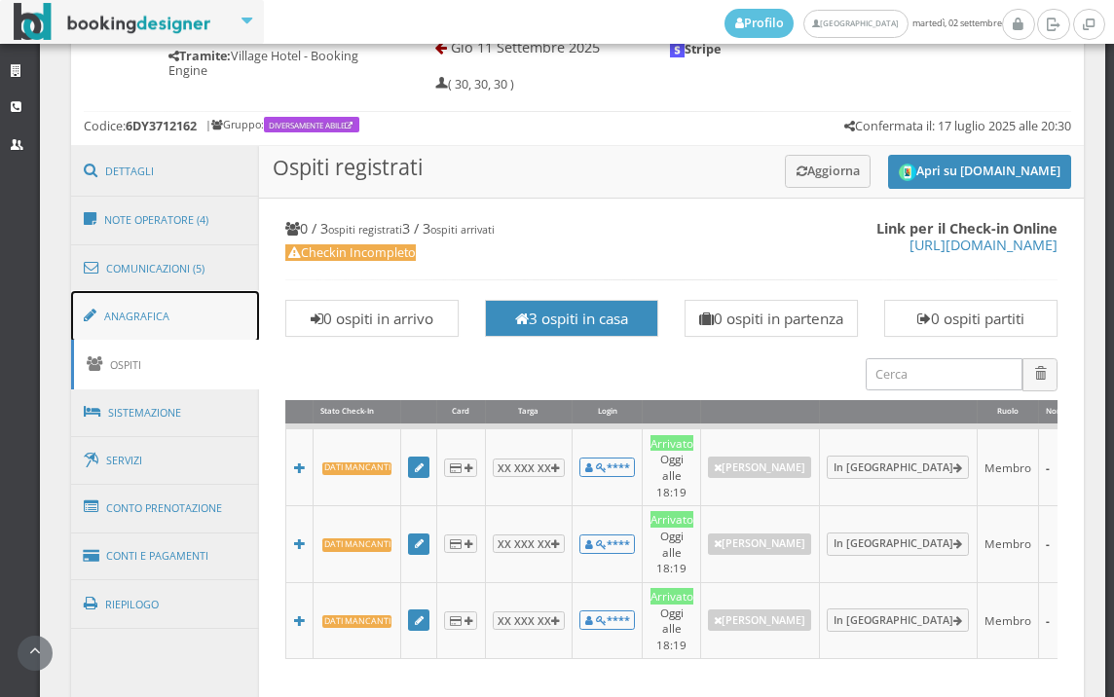
click at [220, 312] on link "Anagrafica" at bounding box center [165, 316] width 189 height 51
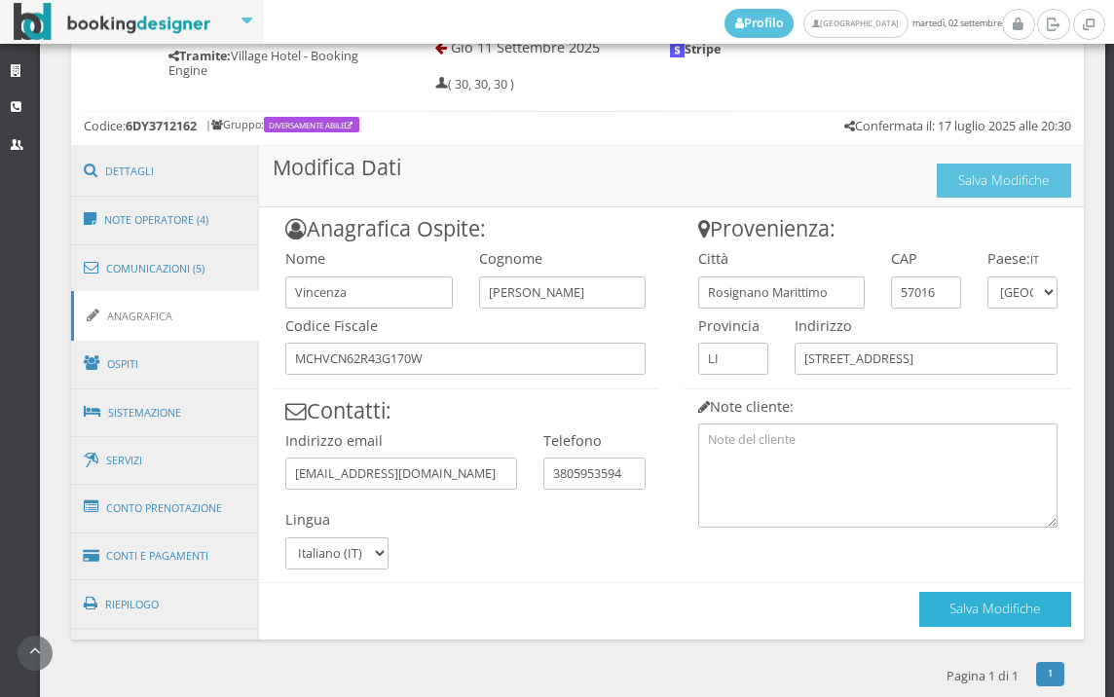
click at [919, 609] on button "Salva Modifiche" at bounding box center [995, 609] width 152 height 34
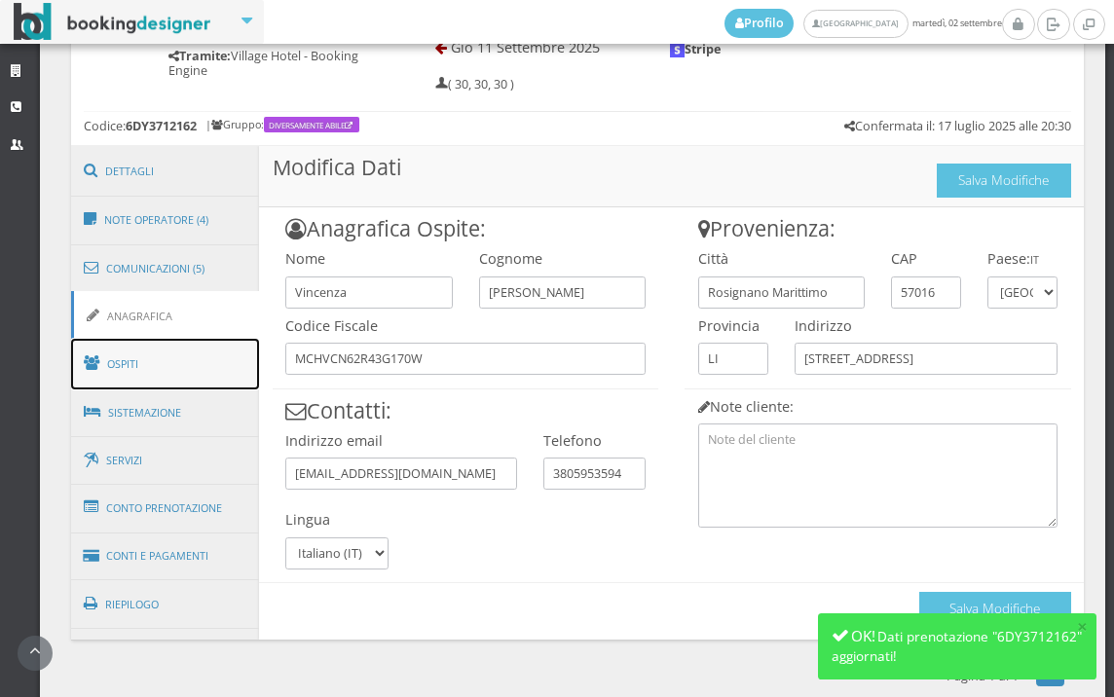
click at [200, 369] on link "Ospiti" at bounding box center [165, 364] width 189 height 51
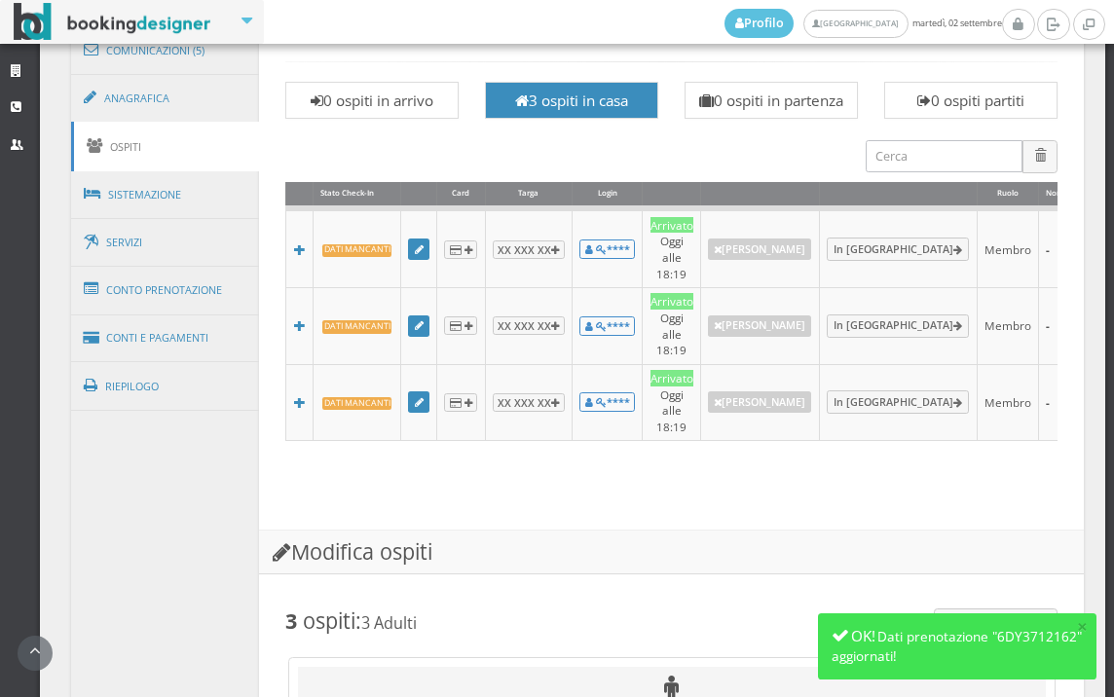
scroll to position [675, 0]
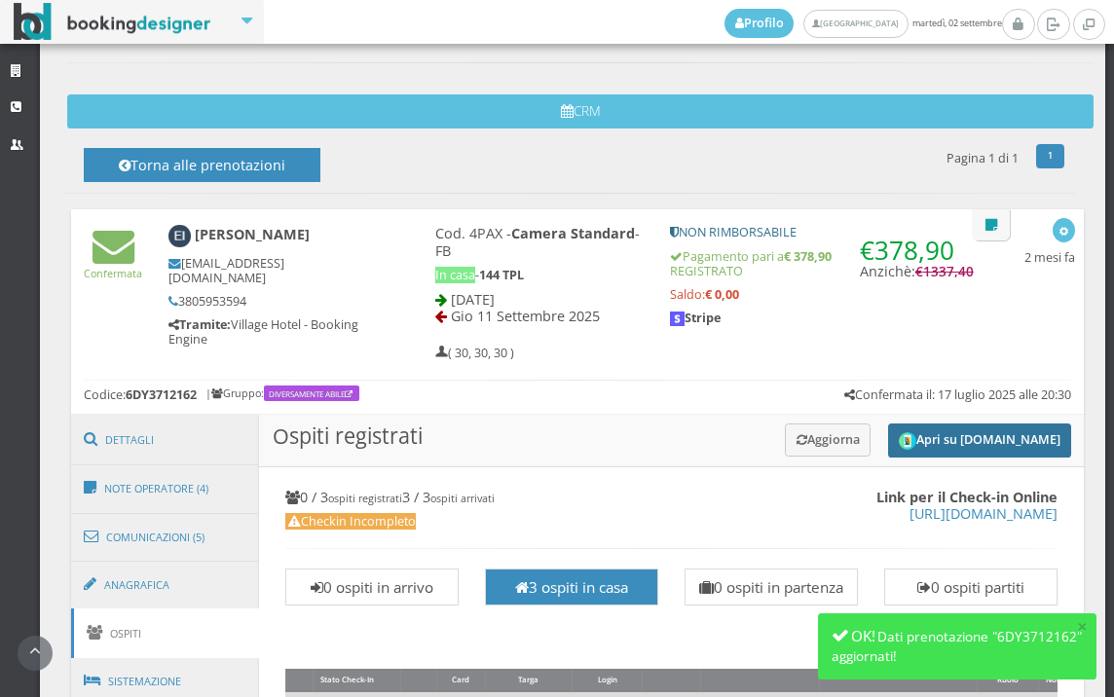
click at [919, 447] on button "Apri su [DOMAIN_NAME]" at bounding box center [979, 440] width 183 height 34
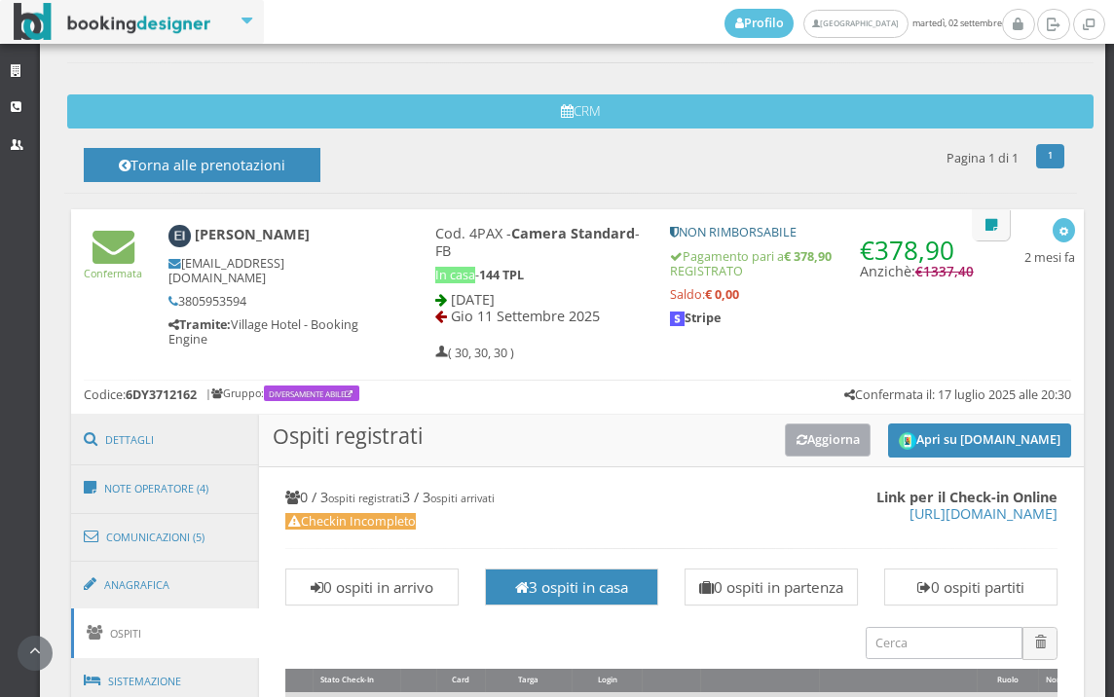
click at [789, 428] on button "Aggiorna" at bounding box center [828, 439] width 87 height 32
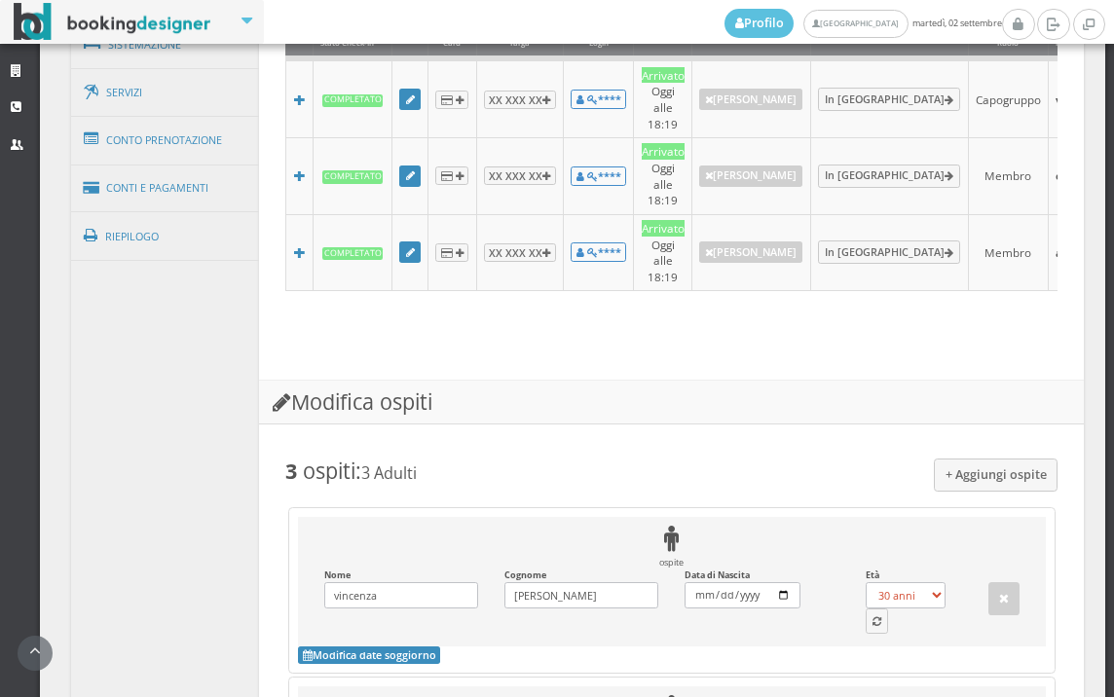
scroll to position [1648, 0]
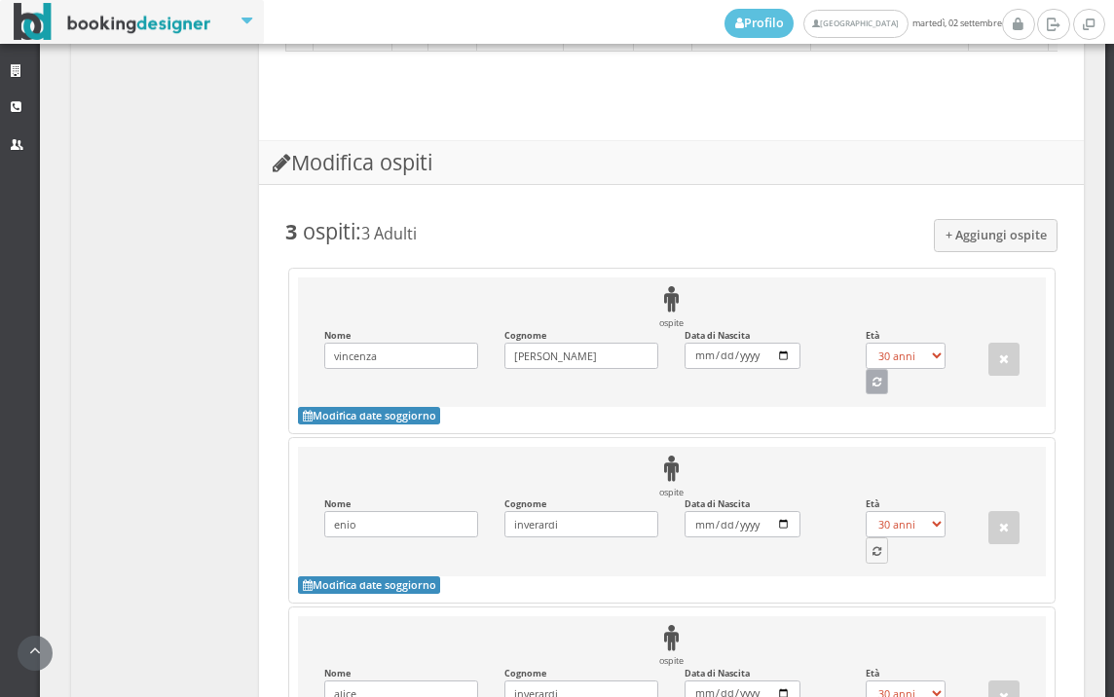
click at [865, 369] on button "button" at bounding box center [876, 381] width 23 height 25
select select "62"
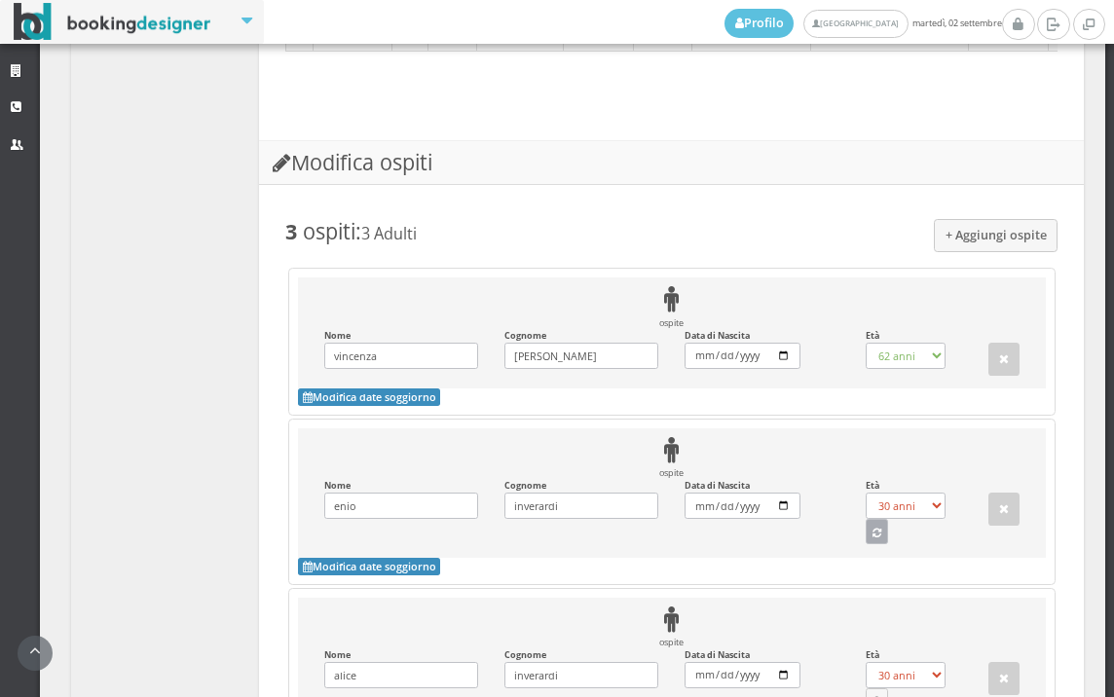
click at [869, 519] on button "button" at bounding box center [876, 531] width 23 height 25
select select "66"
click at [869, 505] on div "ospite Nome enio Inserisci il Nome Cognome inverardi Inserisci il Cognome Data …" at bounding box center [672, 492] width 748 height 129
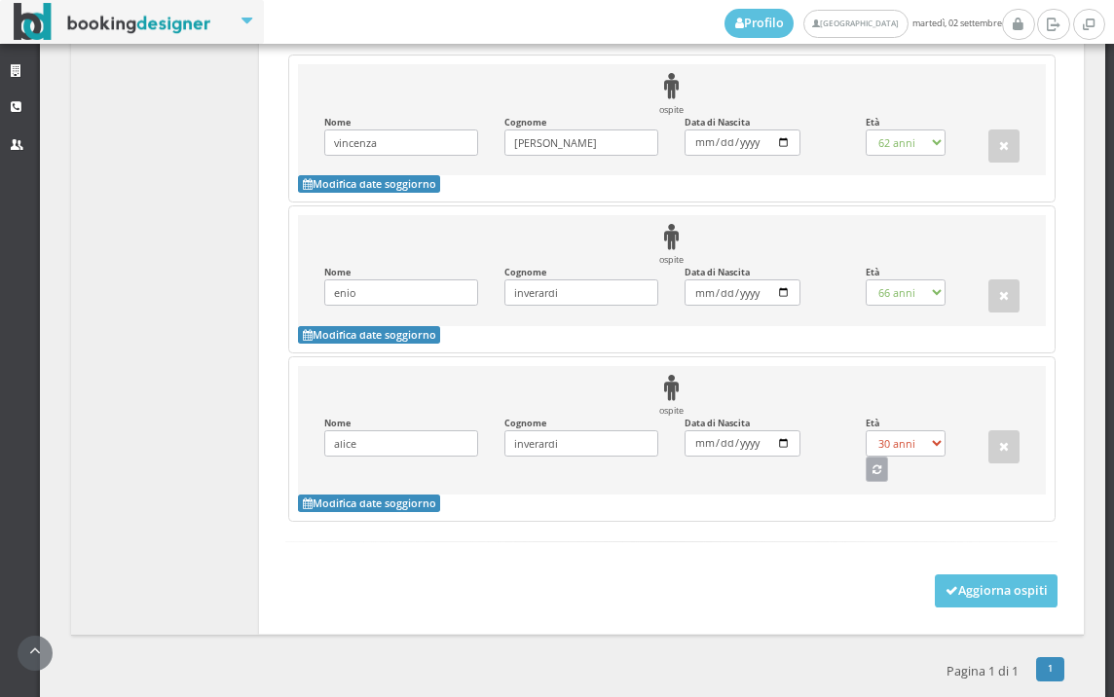
click at [865, 457] on button "button" at bounding box center [876, 469] width 23 height 25
click at [865, 446] on select "0 anni 1 anno 2 anni 3 anni 4 anni 5 anni 6 anni 7 anni 8 anni 9 anni 10 anni 1…" at bounding box center [905, 443] width 80 height 26
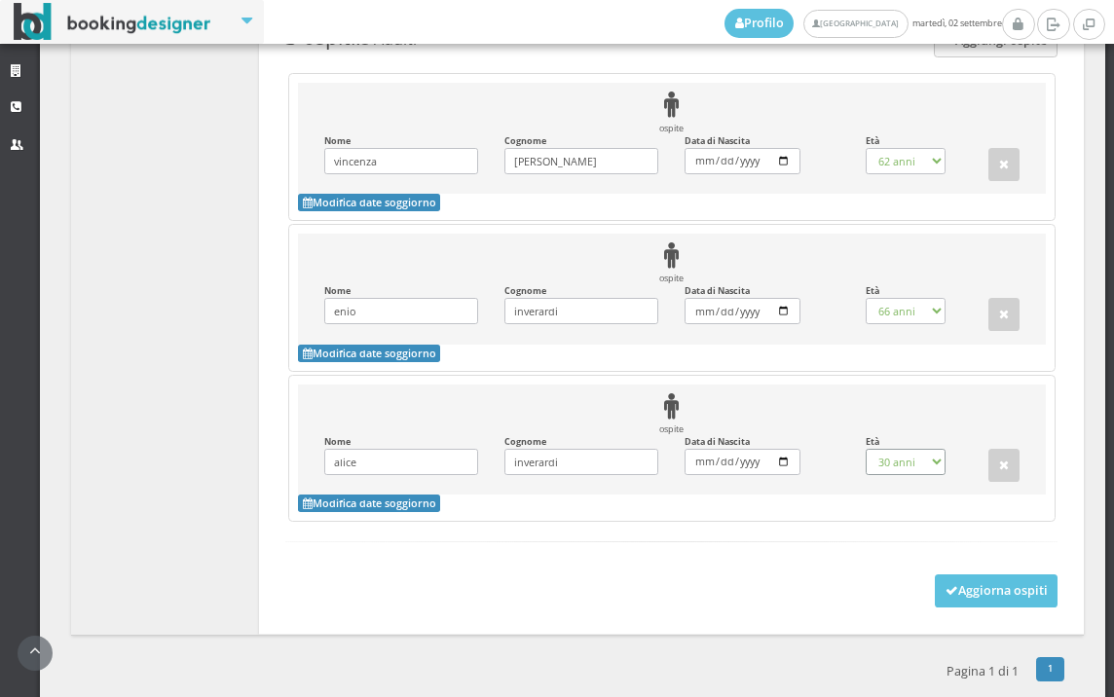
select select "37"
click at [906, 557] on form "+ Aggiungi ospite 3 ospiti : 3 Adulti ospite Nome vincenza Inserisci il Nome Co…" at bounding box center [671, 299] width 772 height 550
click at [934, 574] on button "Aggiorna ospiti" at bounding box center [996, 590] width 124 height 33
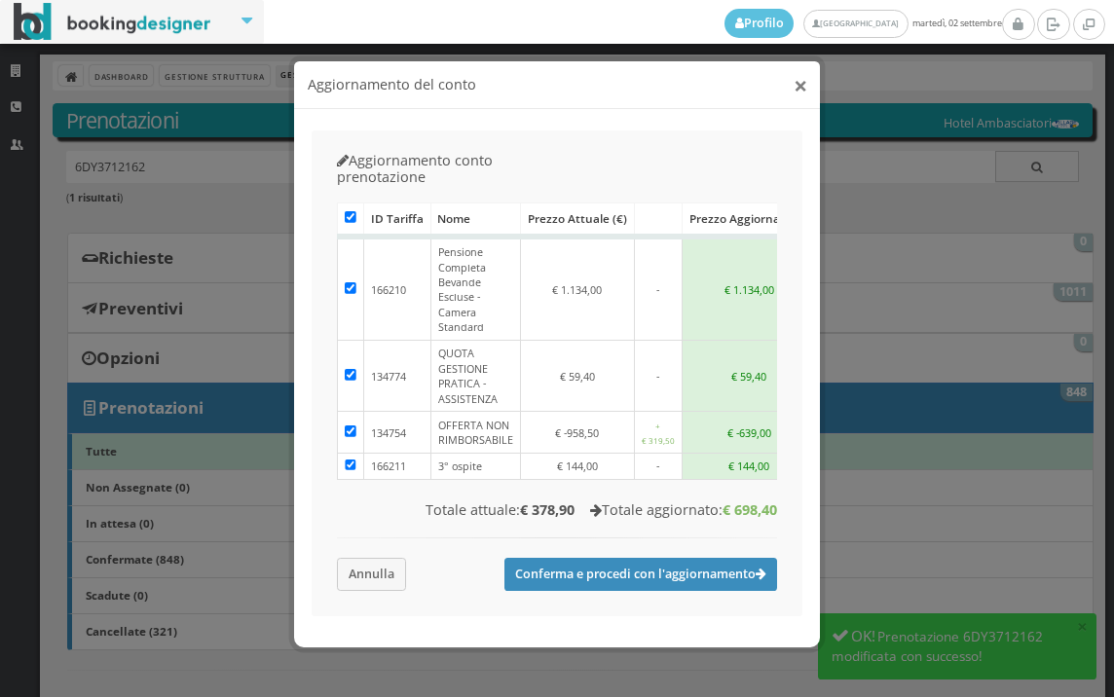
click at [793, 97] on button "×" at bounding box center [800, 85] width 14 height 24
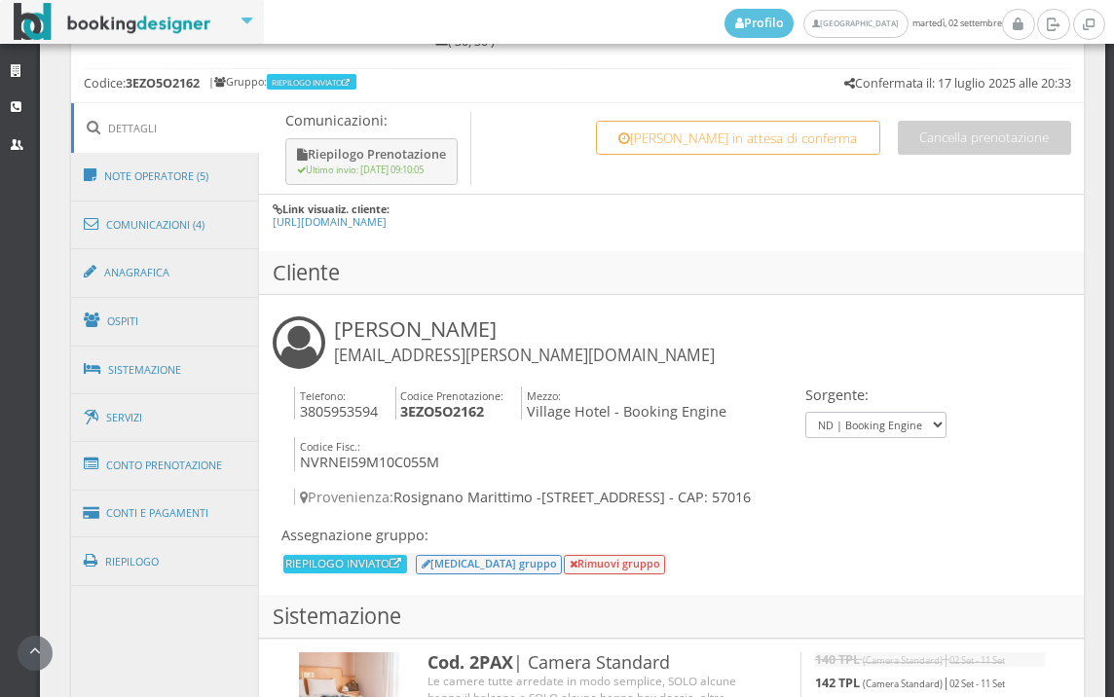
scroll to position [804, 0]
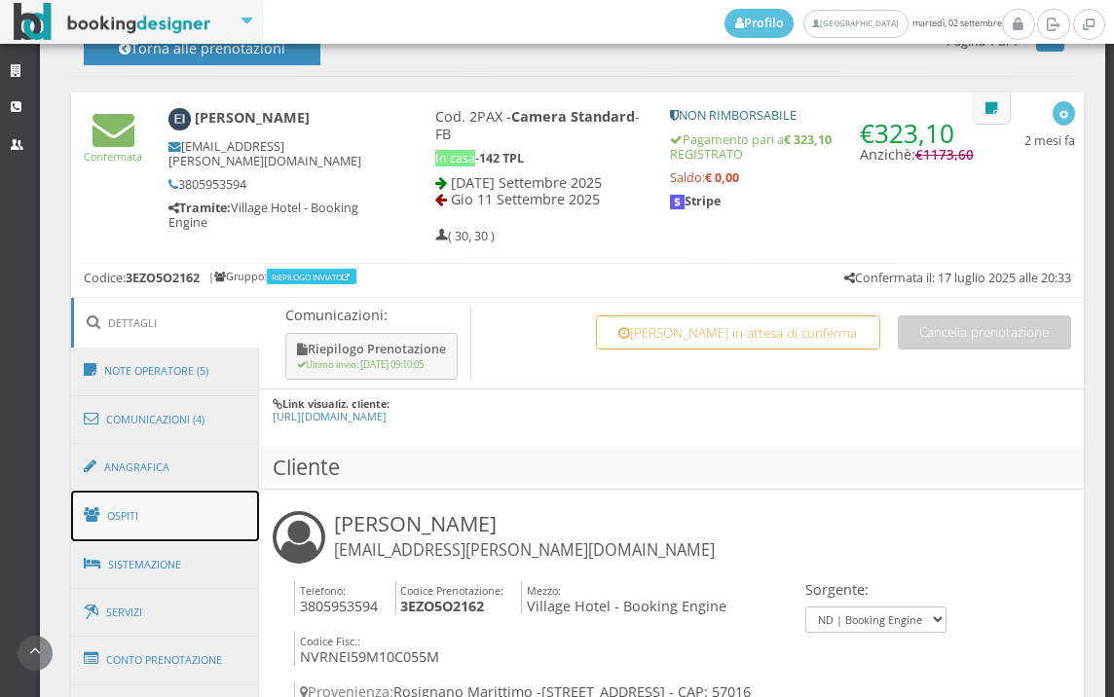
click at [152, 510] on link "Ospiti" at bounding box center [165, 516] width 189 height 51
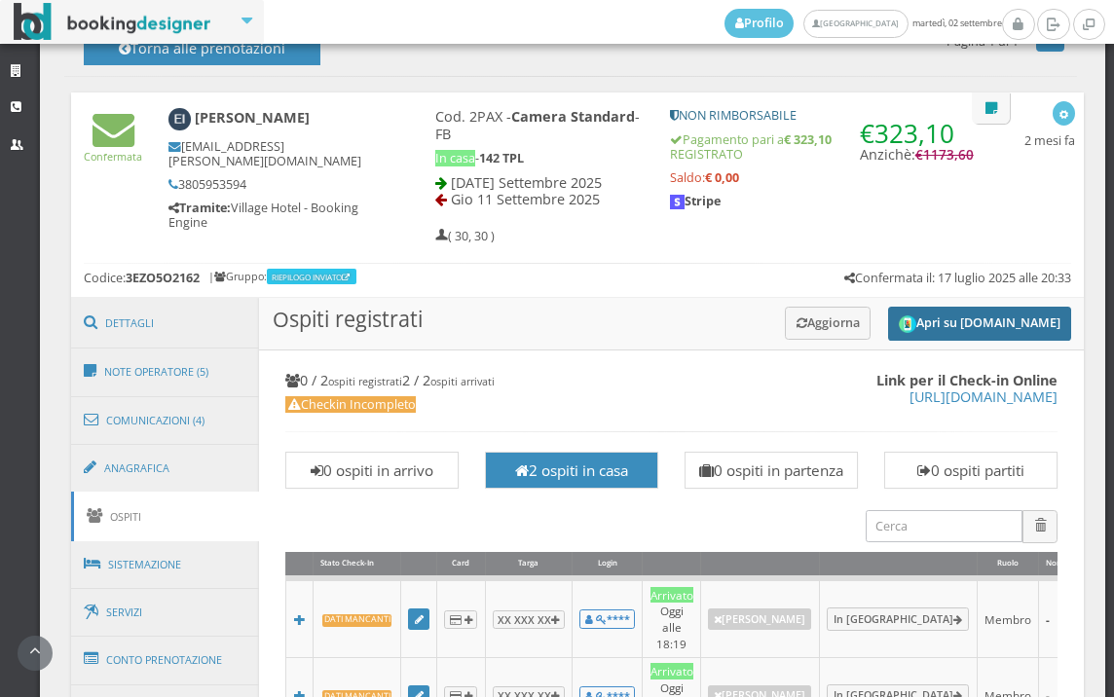
click at [987, 313] on button "Apri su [DOMAIN_NAME]" at bounding box center [979, 324] width 183 height 34
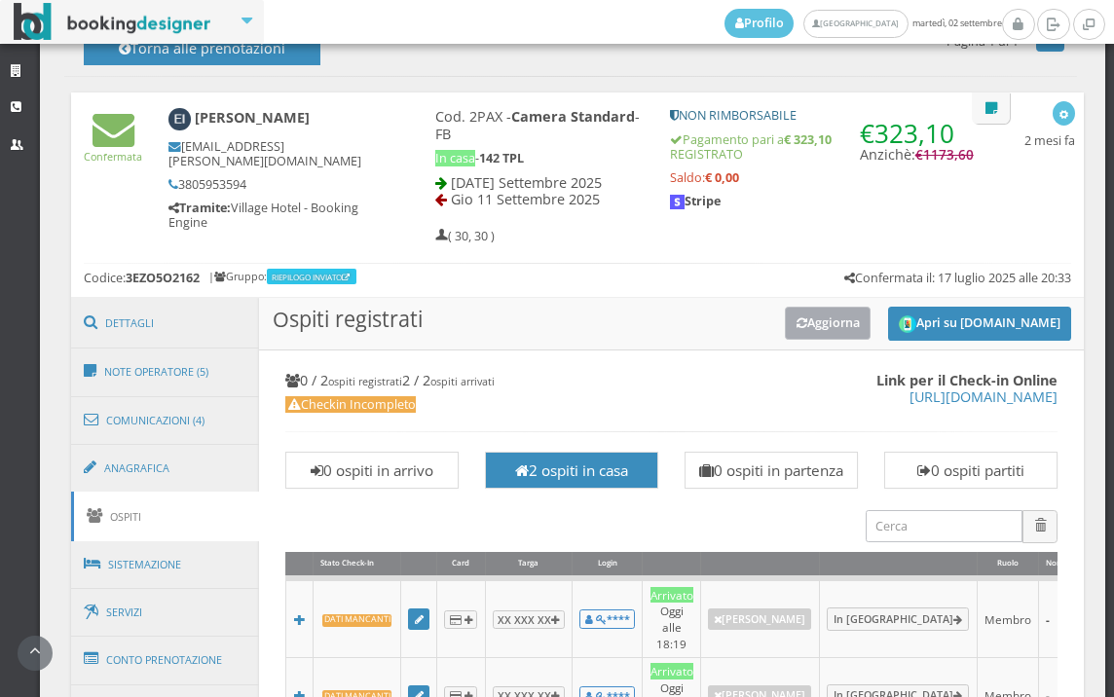
click at [796, 319] on icon at bounding box center [801, 323] width 11 height 13
click at [0, 0] on div "0 di 0" at bounding box center [0, 0] width 0 height 0
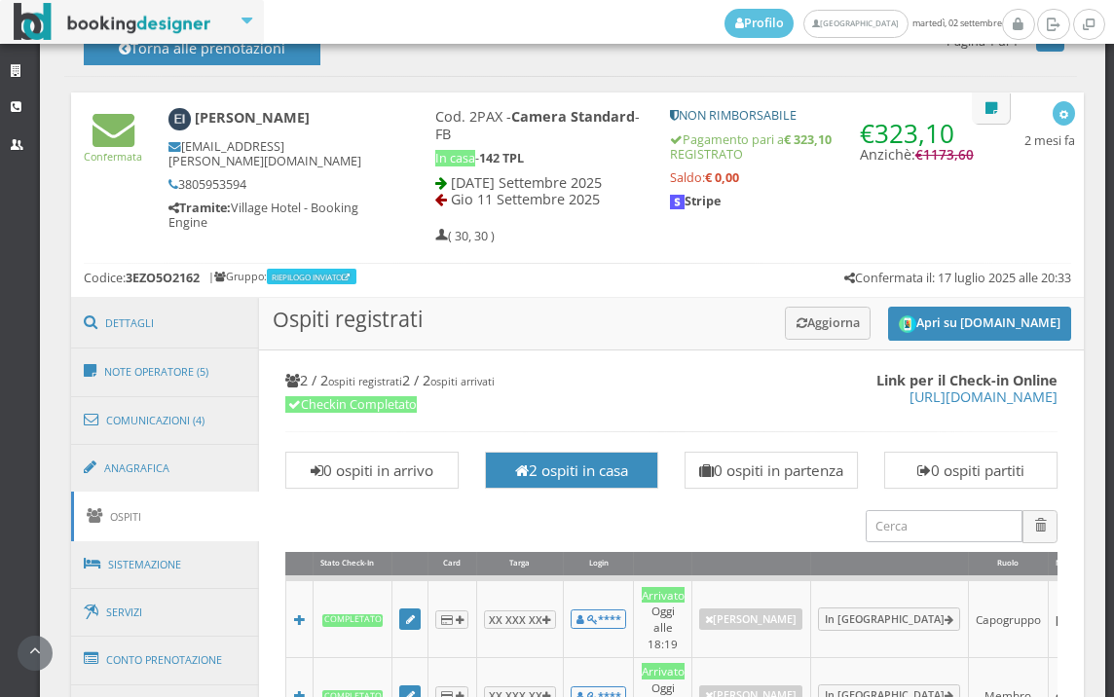
scroll to position [1561, 0]
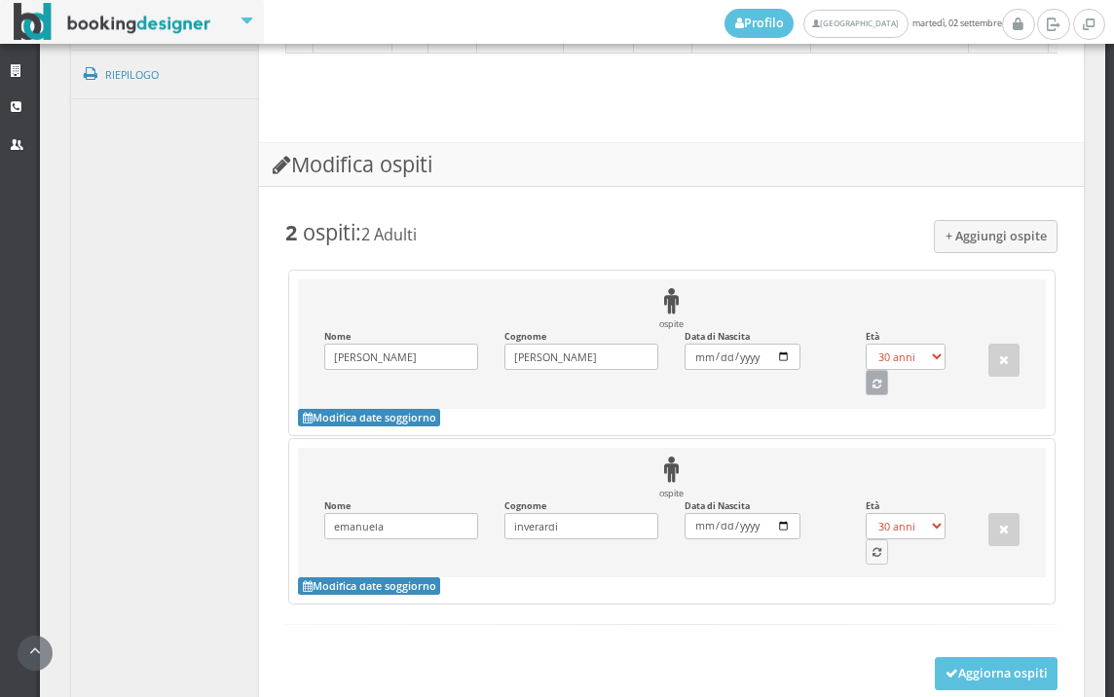
click at [865, 392] on button "button" at bounding box center [876, 382] width 23 height 25
select select "69"
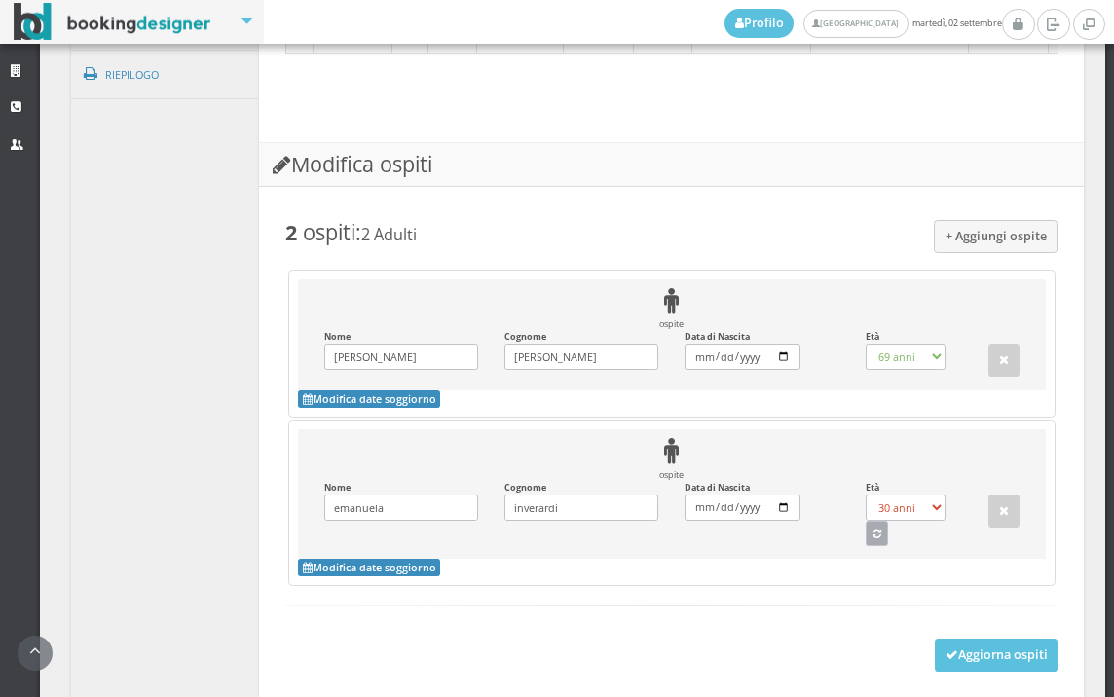
click at [872, 532] on icon "button" at bounding box center [876, 535] width 9 height 11
select select "69"
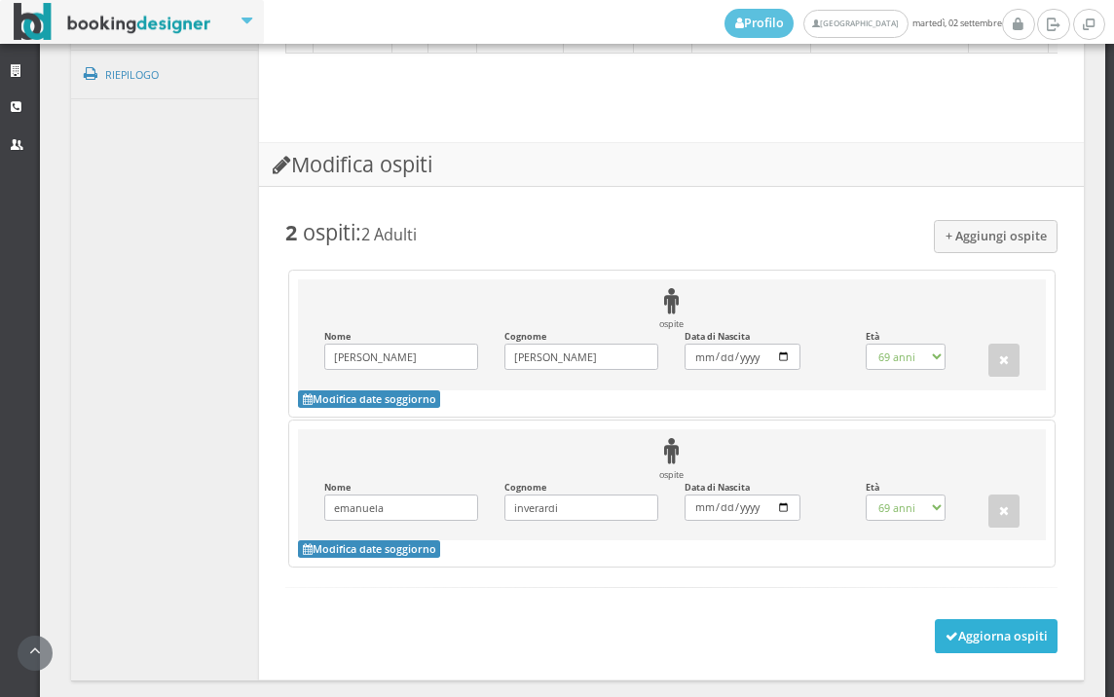
click at [937, 629] on button "Aggiorna ospiti" at bounding box center [996, 635] width 124 height 33
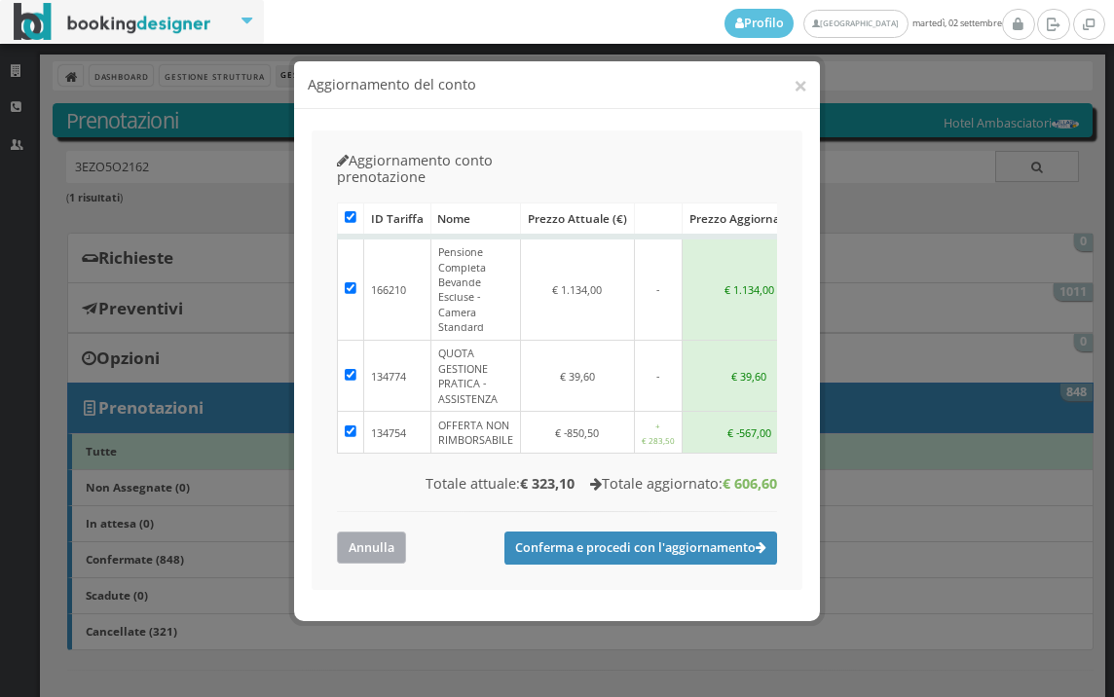
click at [350, 531] on button "Annulla" at bounding box center [371, 547] width 69 height 32
